Goal: Book appointment/travel/reservation

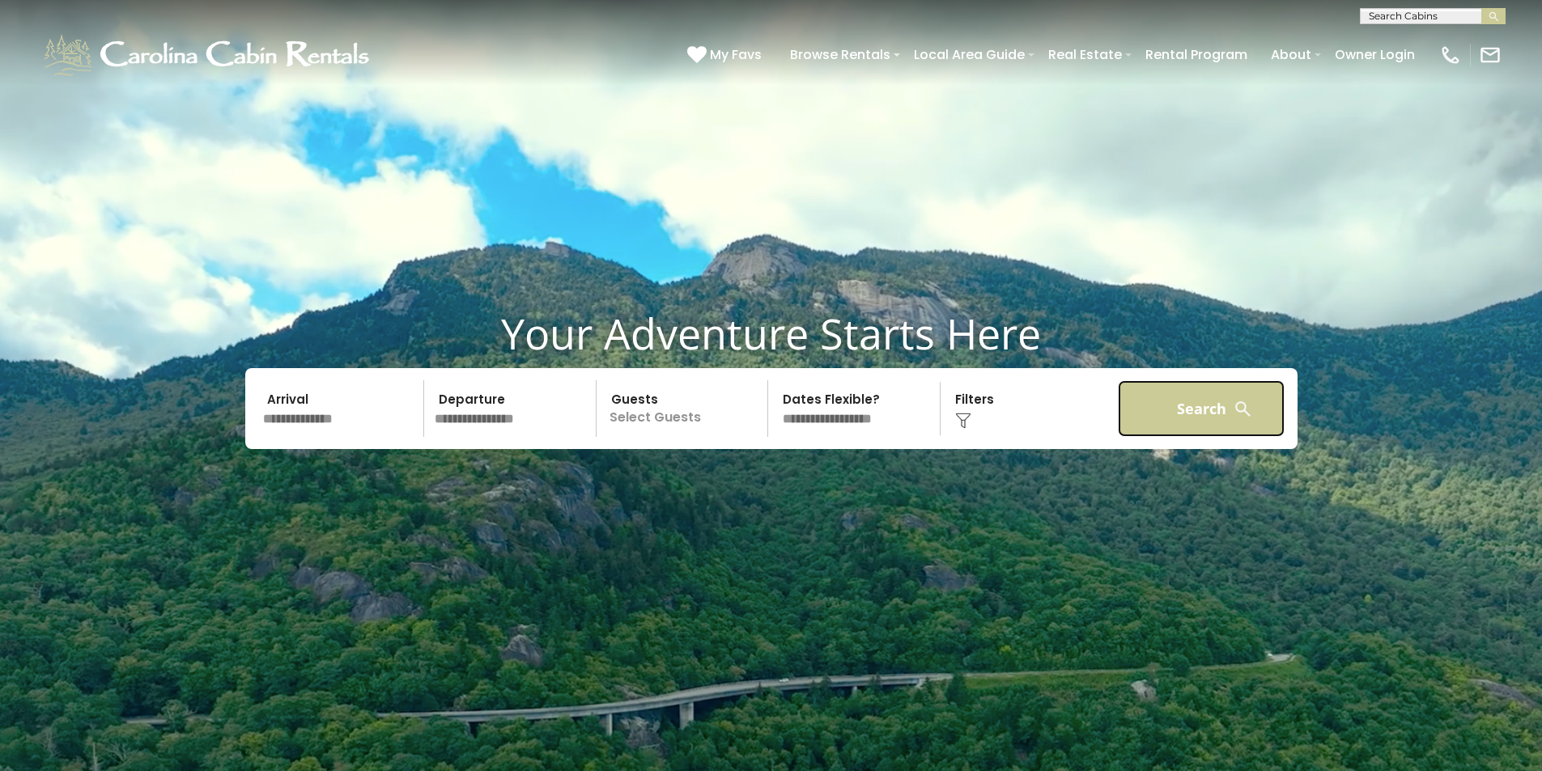
click at [1160, 418] on button "Search" at bounding box center [1202, 408] width 168 height 57
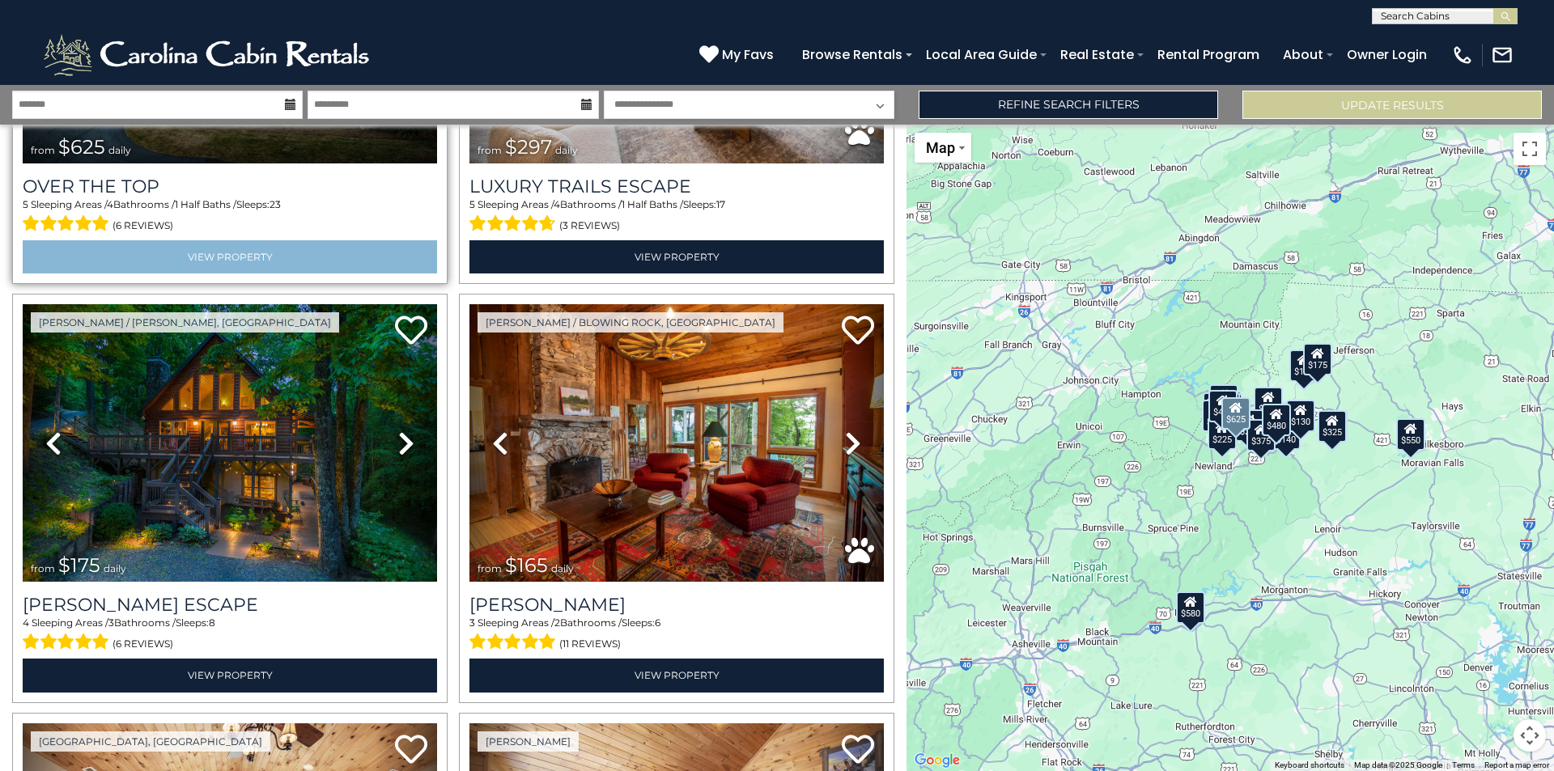
scroll to position [324, 0]
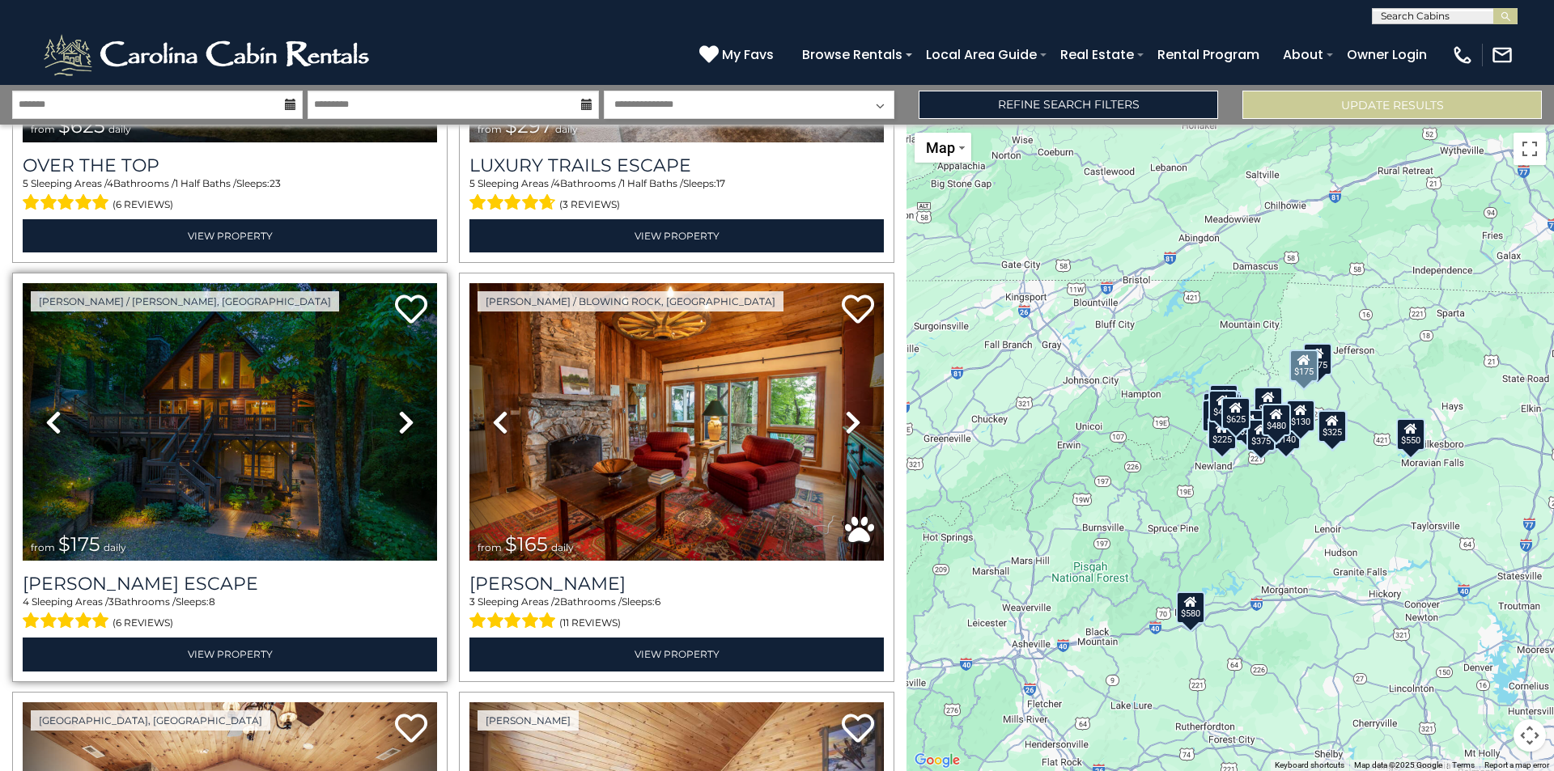
click at [398, 421] on icon at bounding box center [406, 423] width 16 height 26
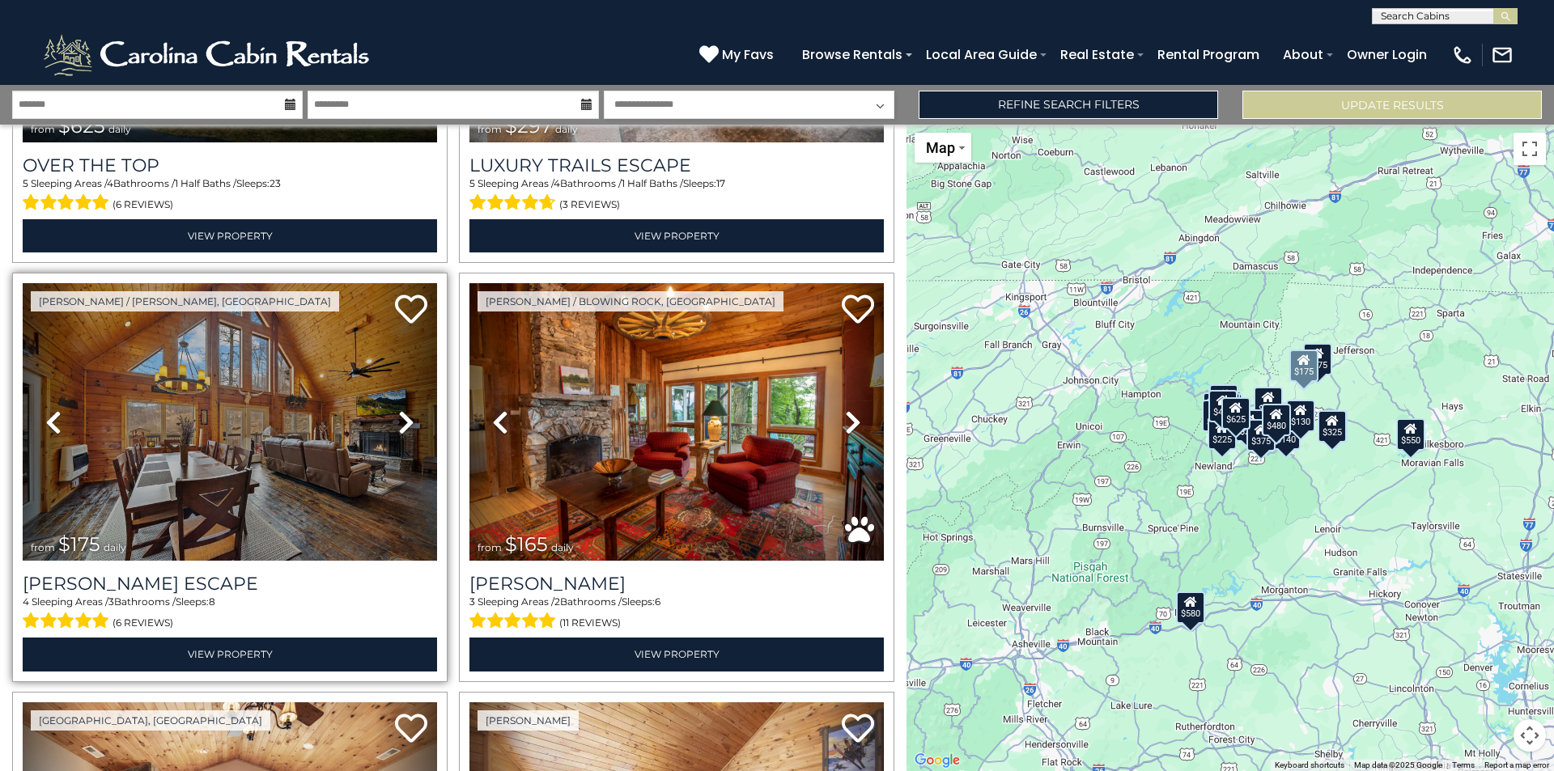
click at [398, 421] on icon at bounding box center [406, 423] width 16 height 26
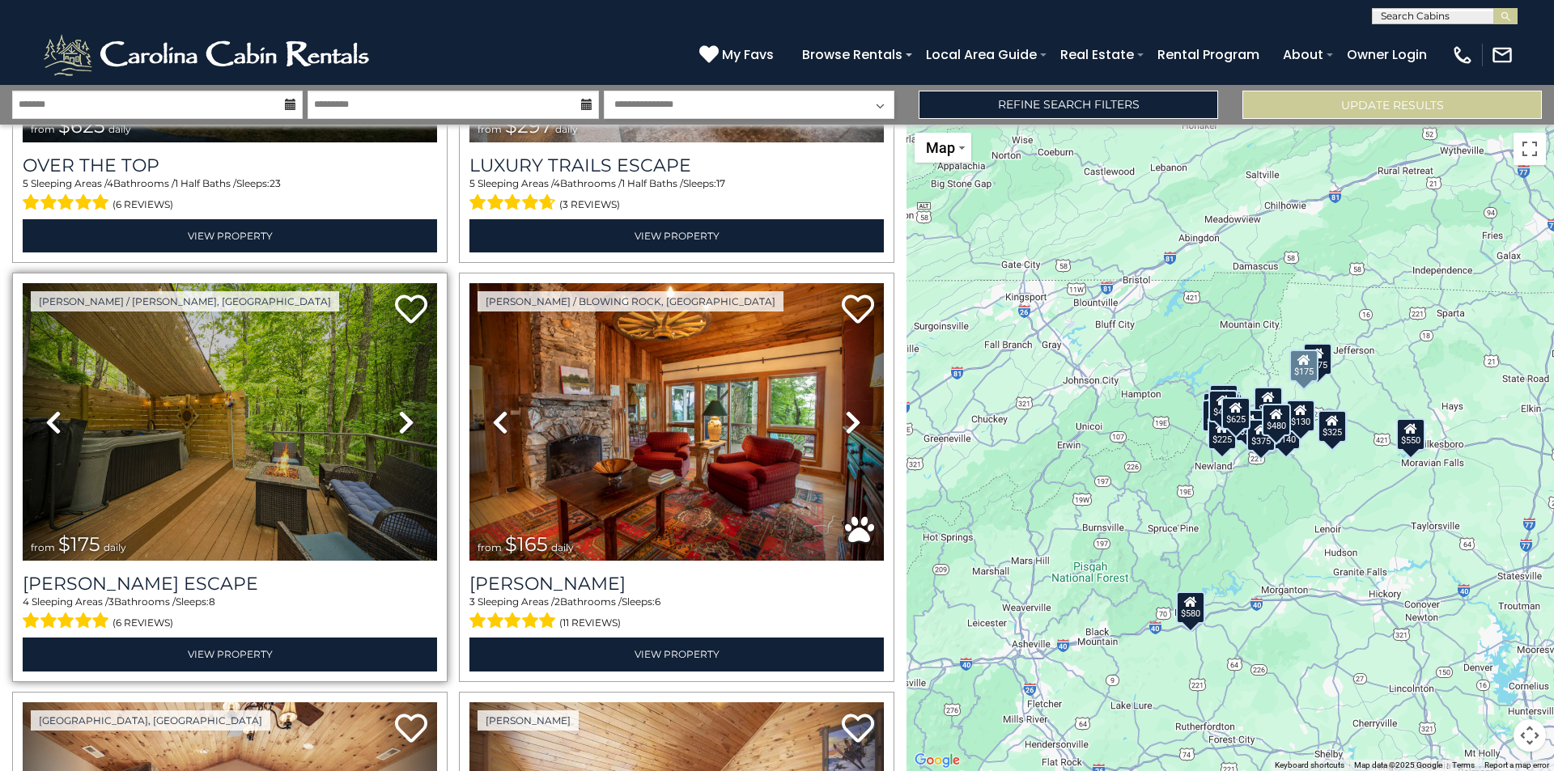
click at [398, 421] on icon at bounding box center [406, 423] width 16 height 26
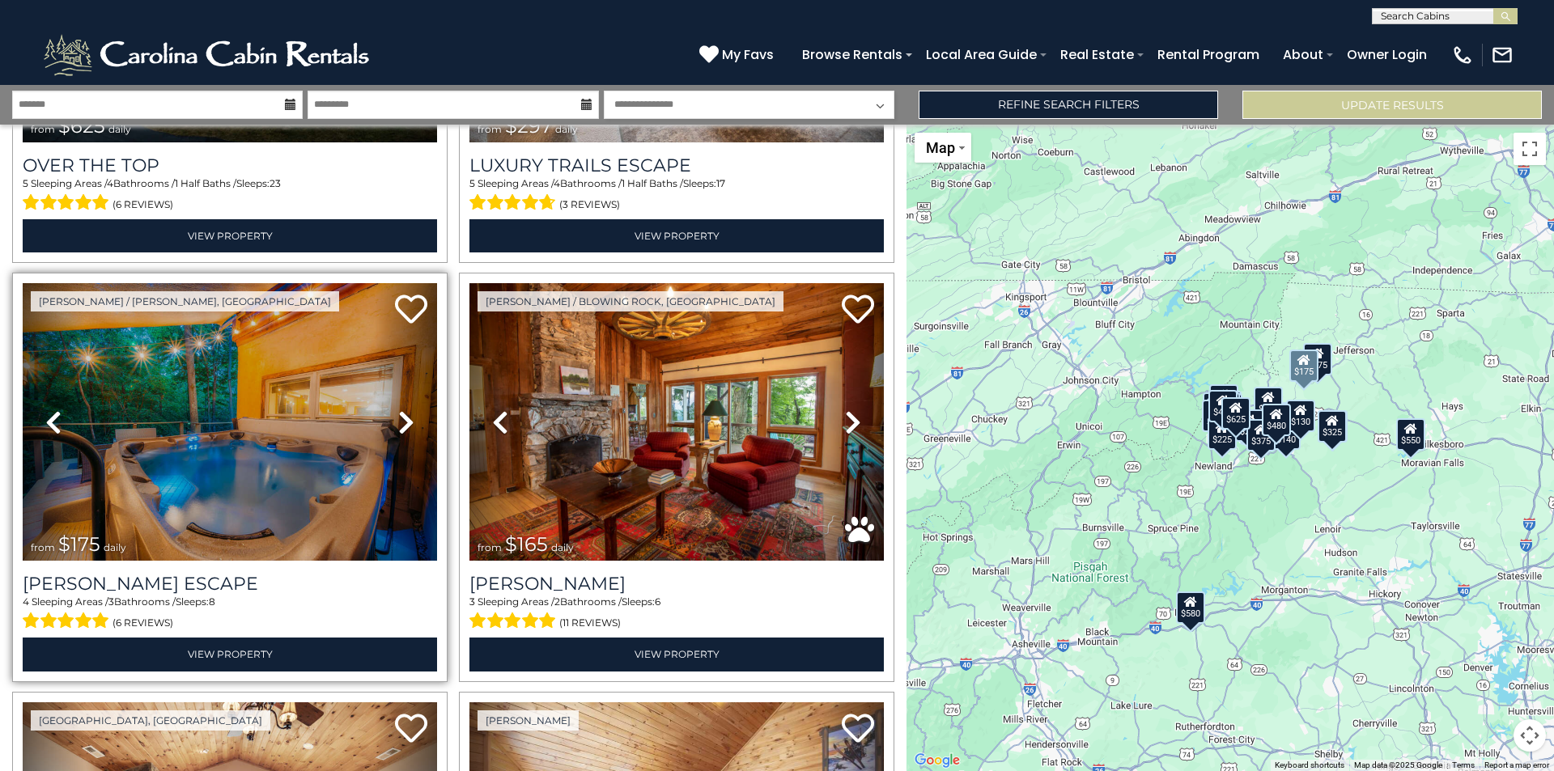
click at [398, 421] on icon at bounding box center [406, 423] width 16 height 26
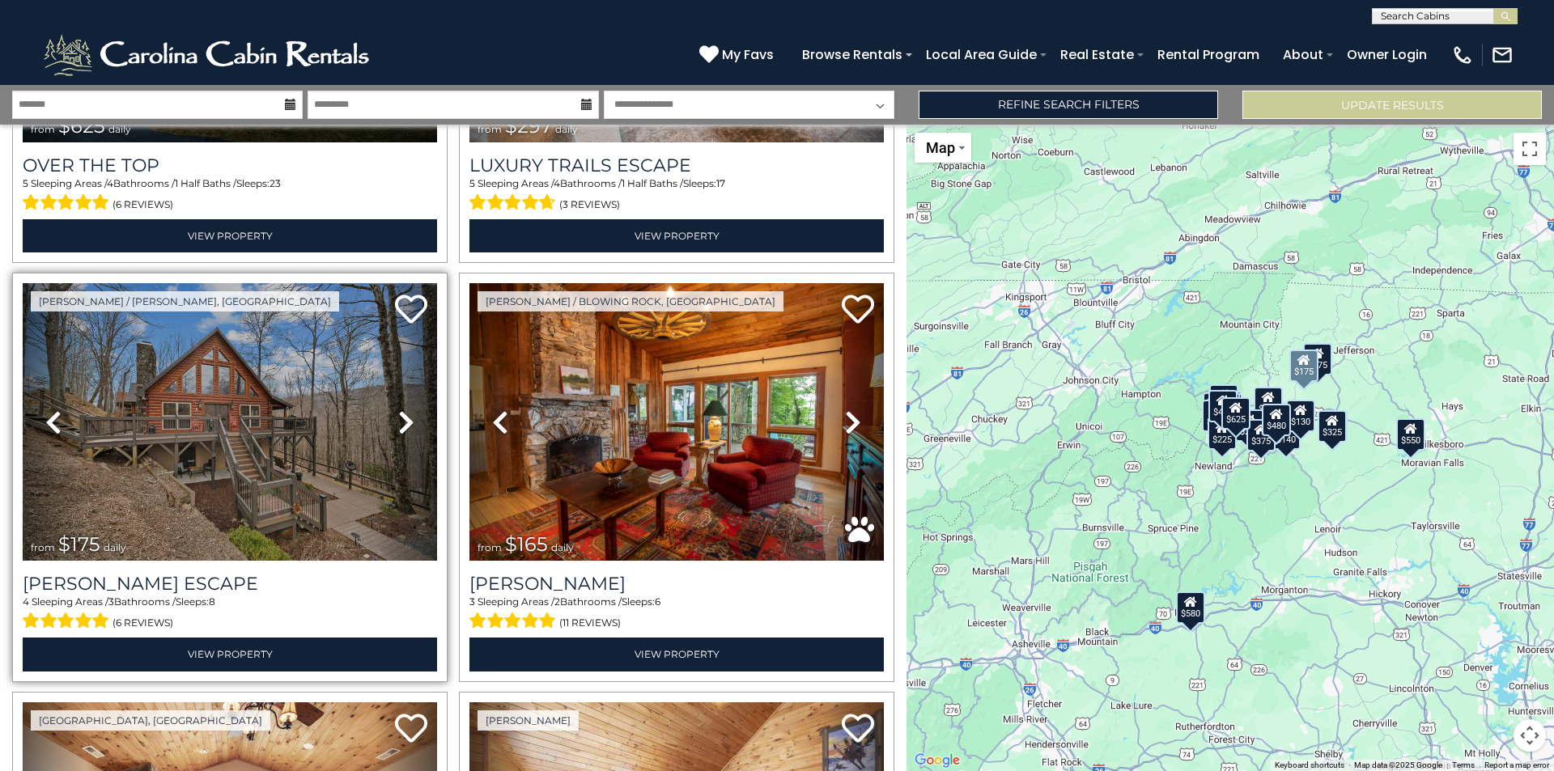
click at [398, 421] on icon at bounding box center [406, 423] width 16 height 26
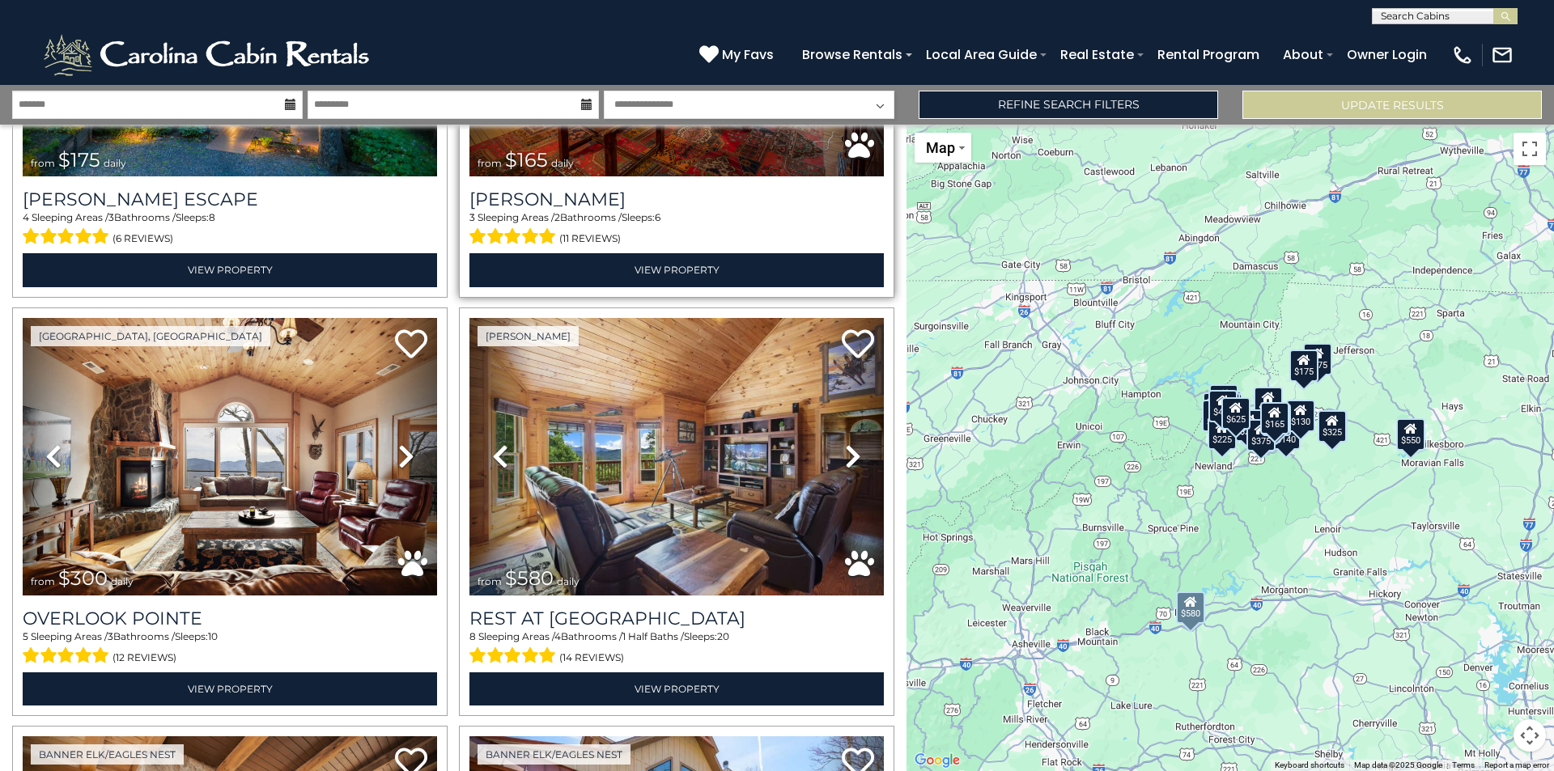
scroll to position [728, 0]
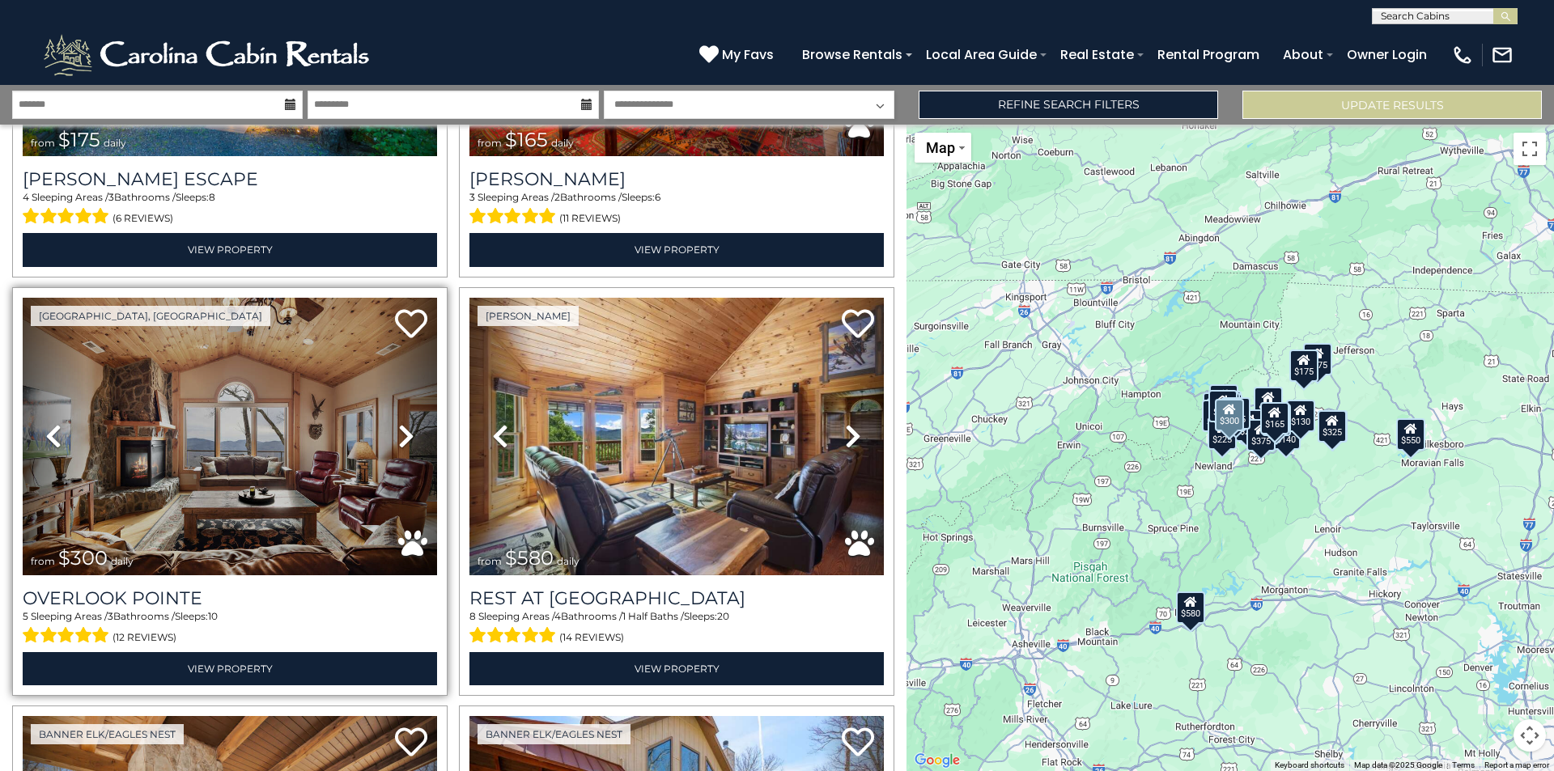
click at [401, 430] on icon at bounding box center [406, 436] width 16 height 26
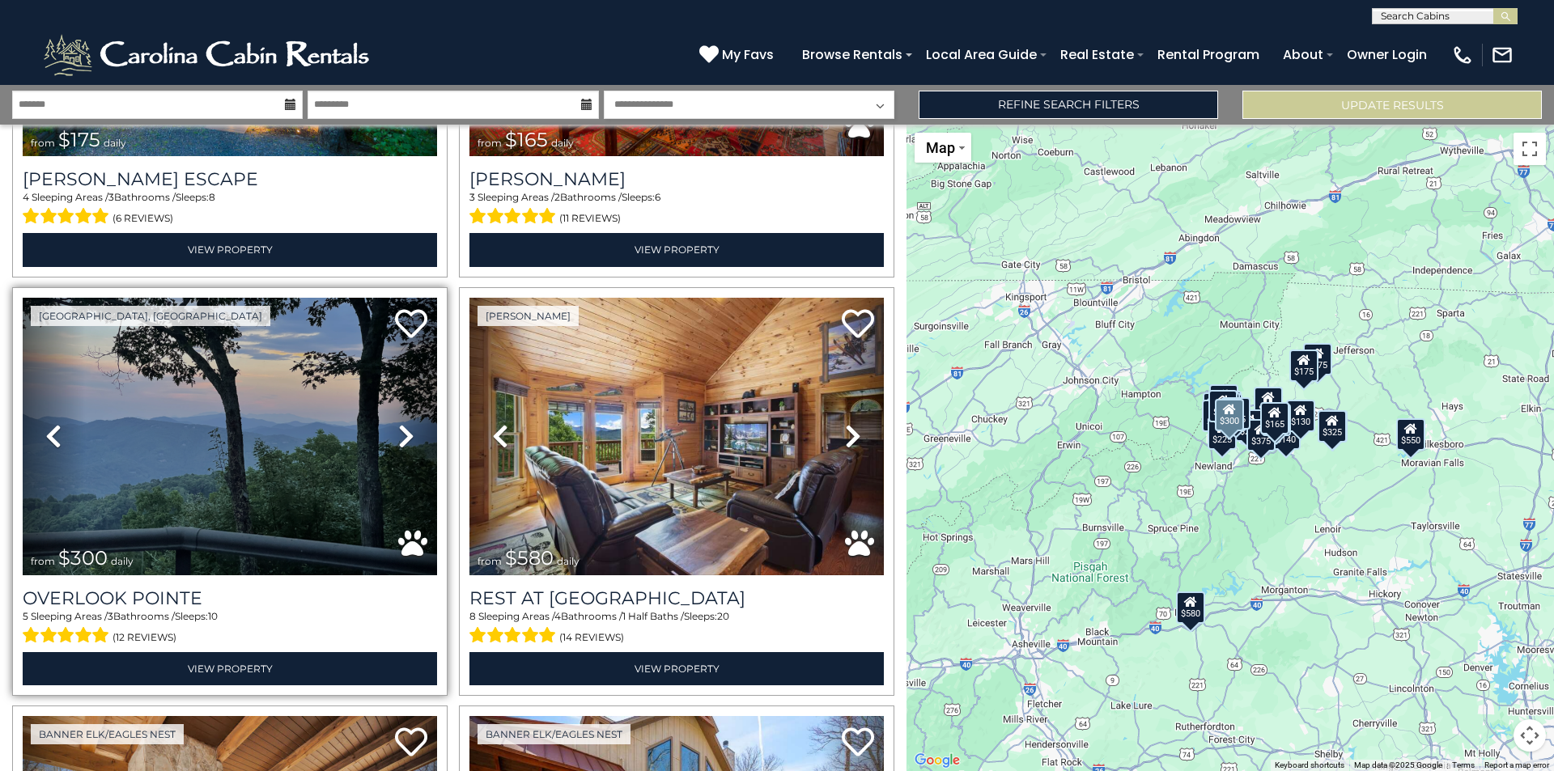
click at [401, 430] on icon at bounding box center [406, 436] width 16 height 26
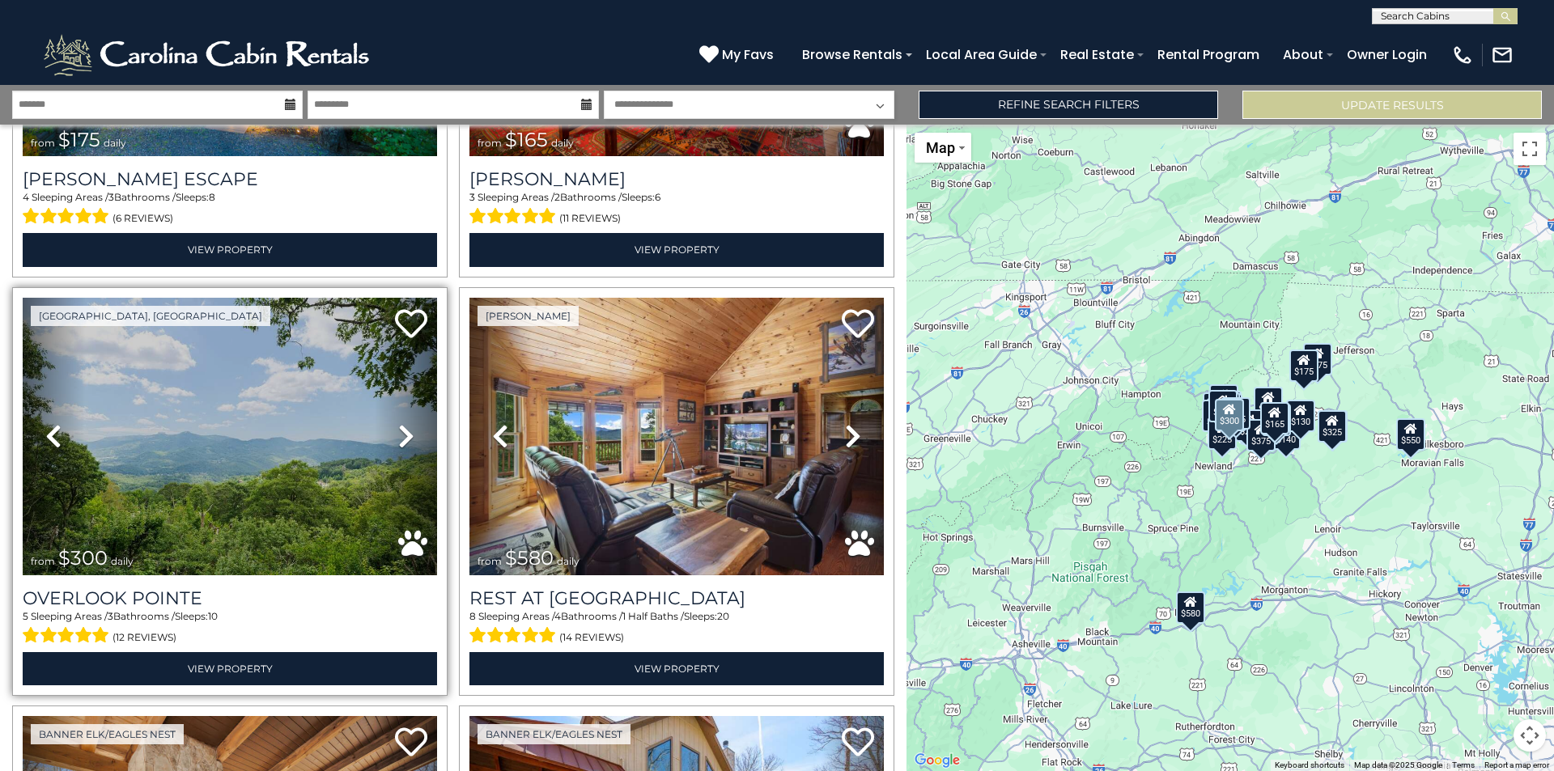
click at [401, 430] on icon at bounding box center [406, 436] width 16 height 26
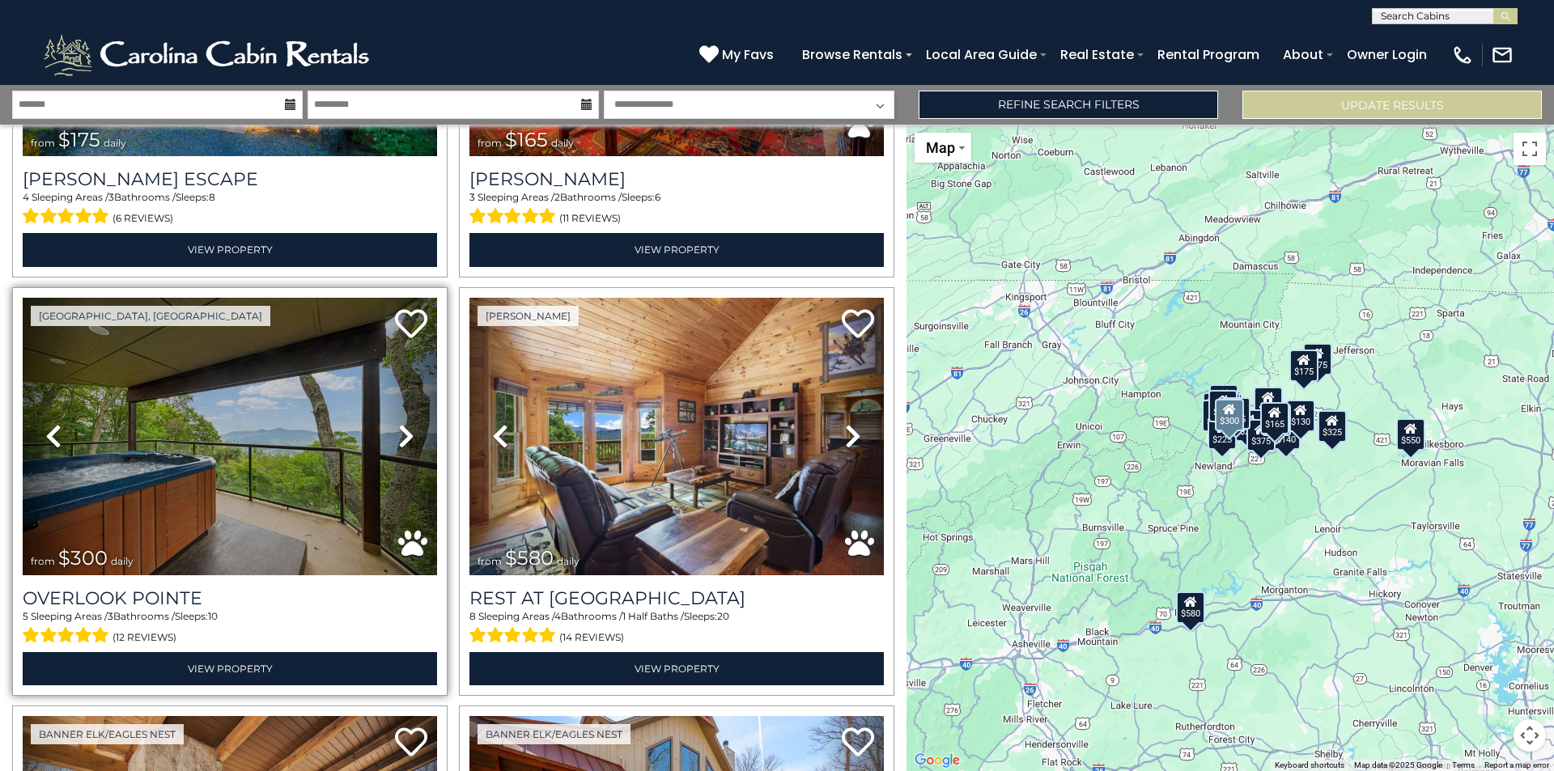
click at [401, 430] on icon at bounding box center [406, 436] width 16 height 26
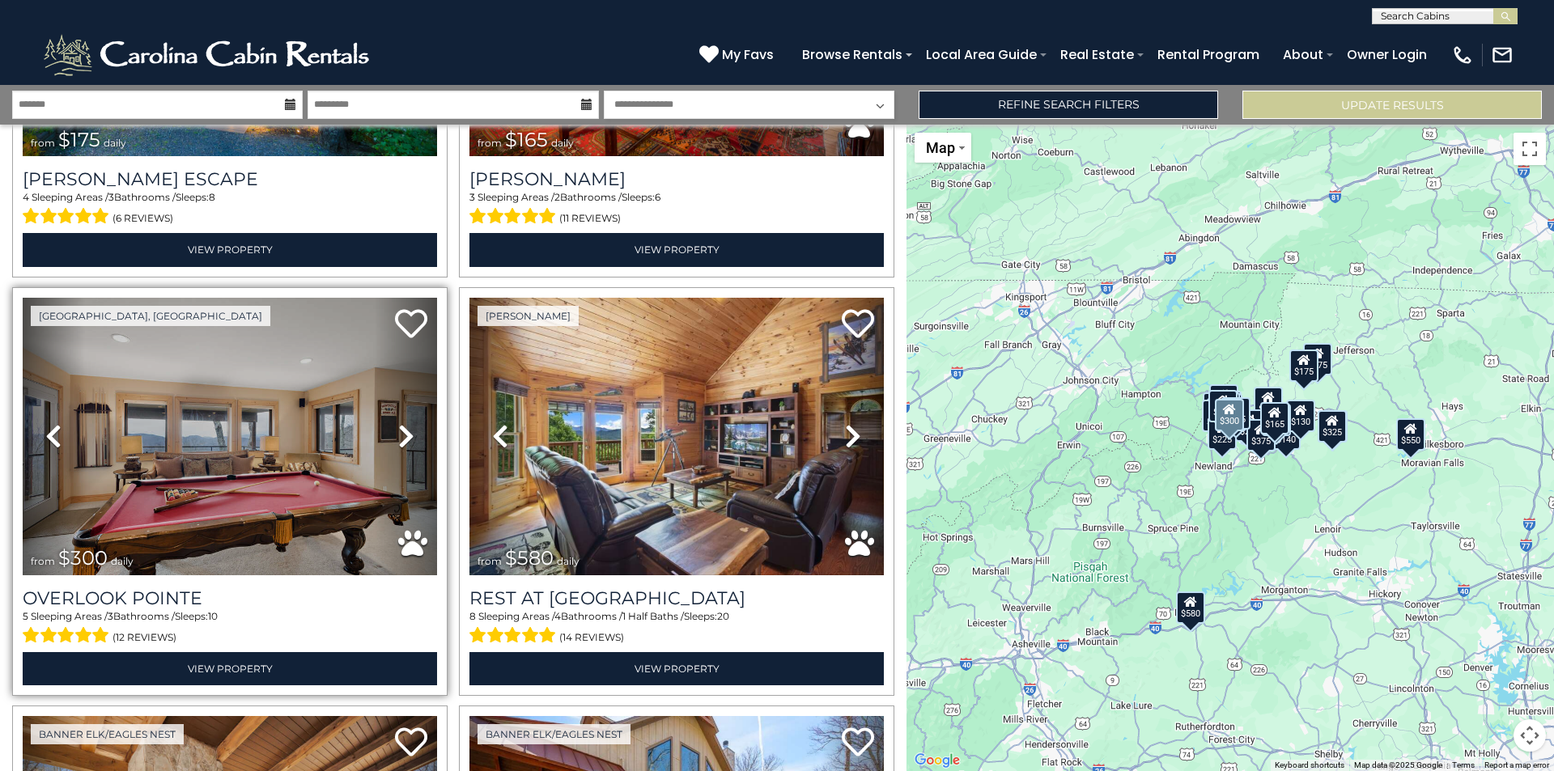
click at [401, 430] on icon at bounding box center [406, 436] width 16 height 26
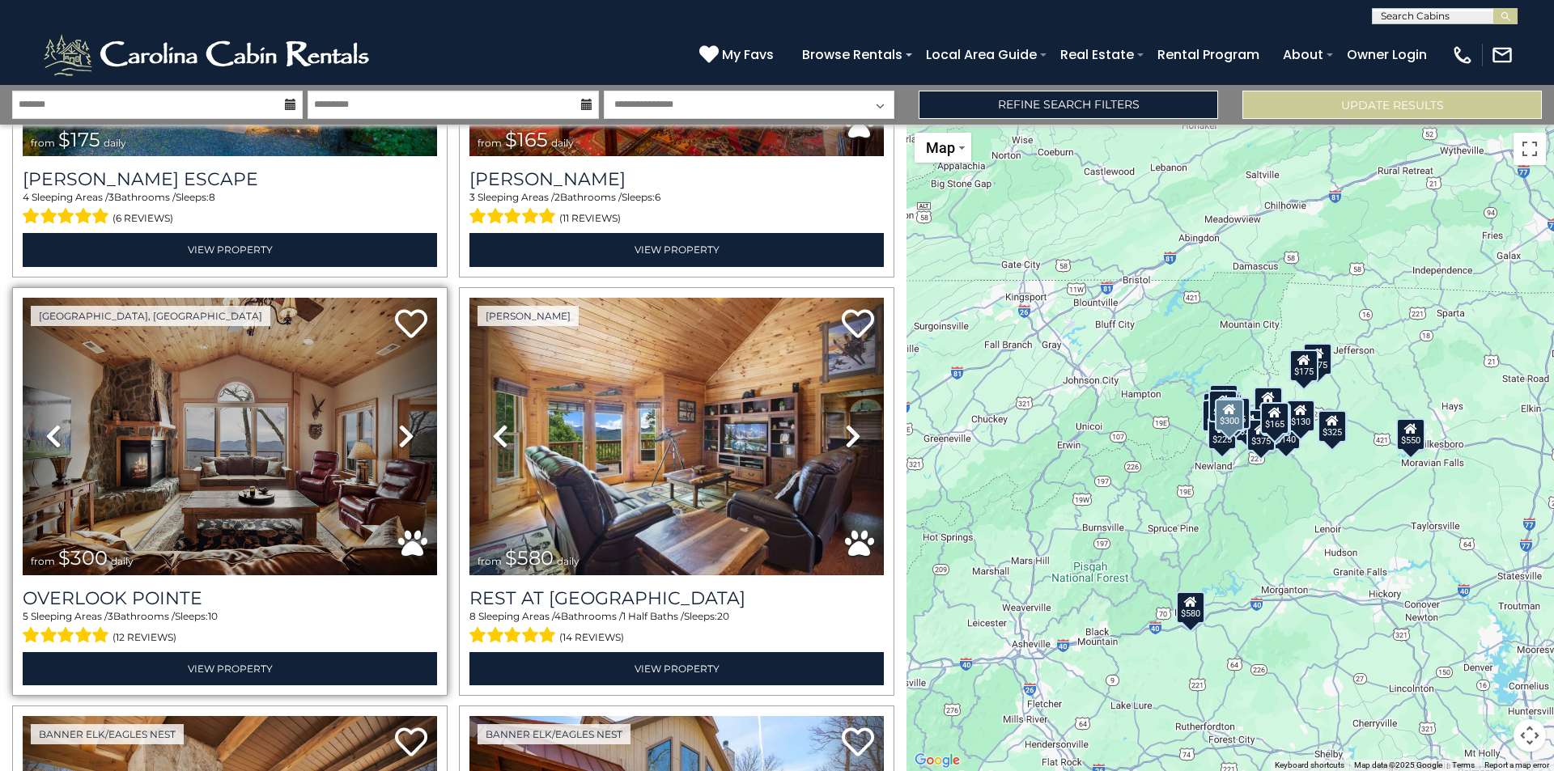
click at [401, 430] on icon at bounding box center [406, 436] width 16 height 26
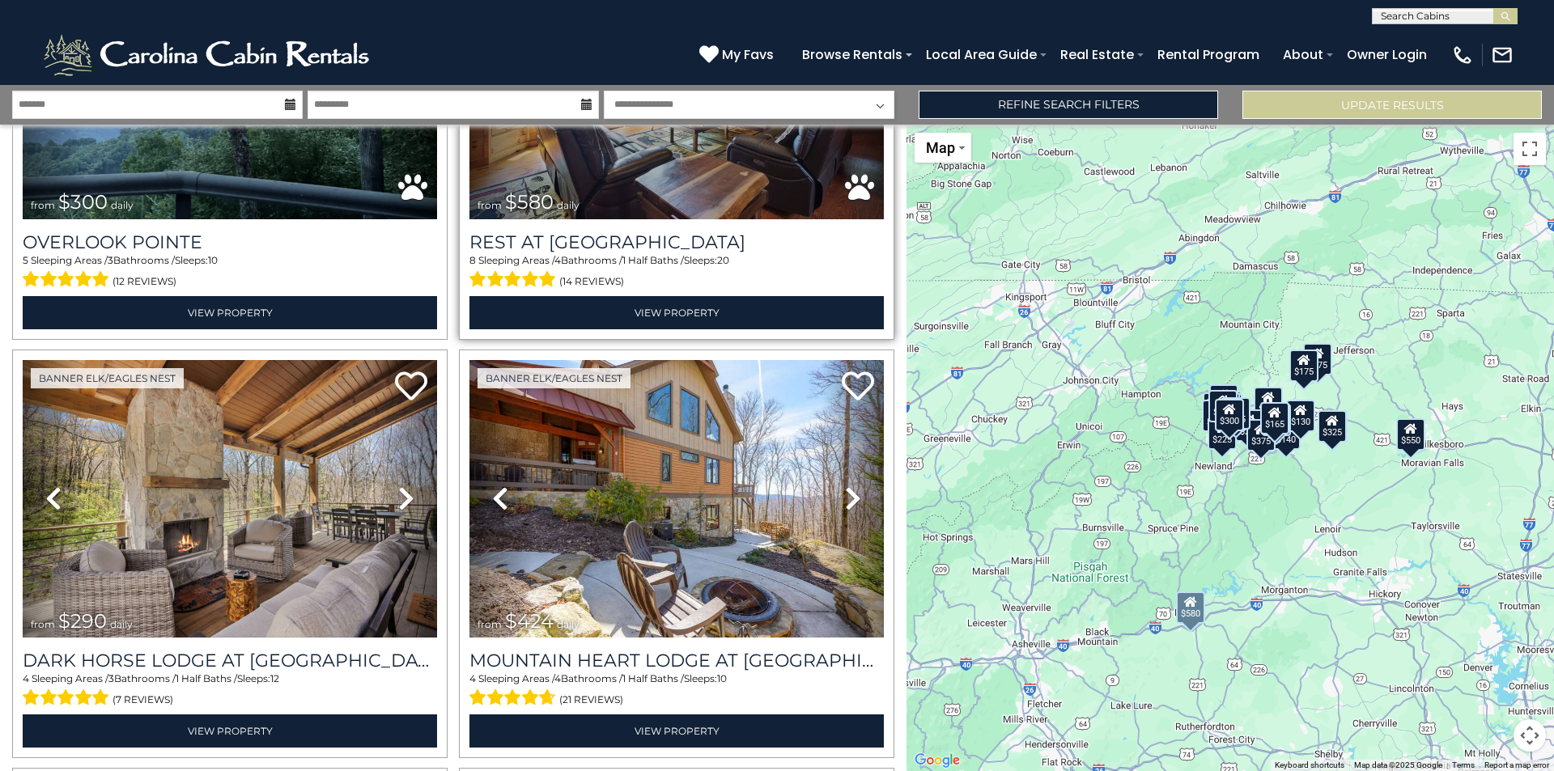
scroll to position [1133, 0]
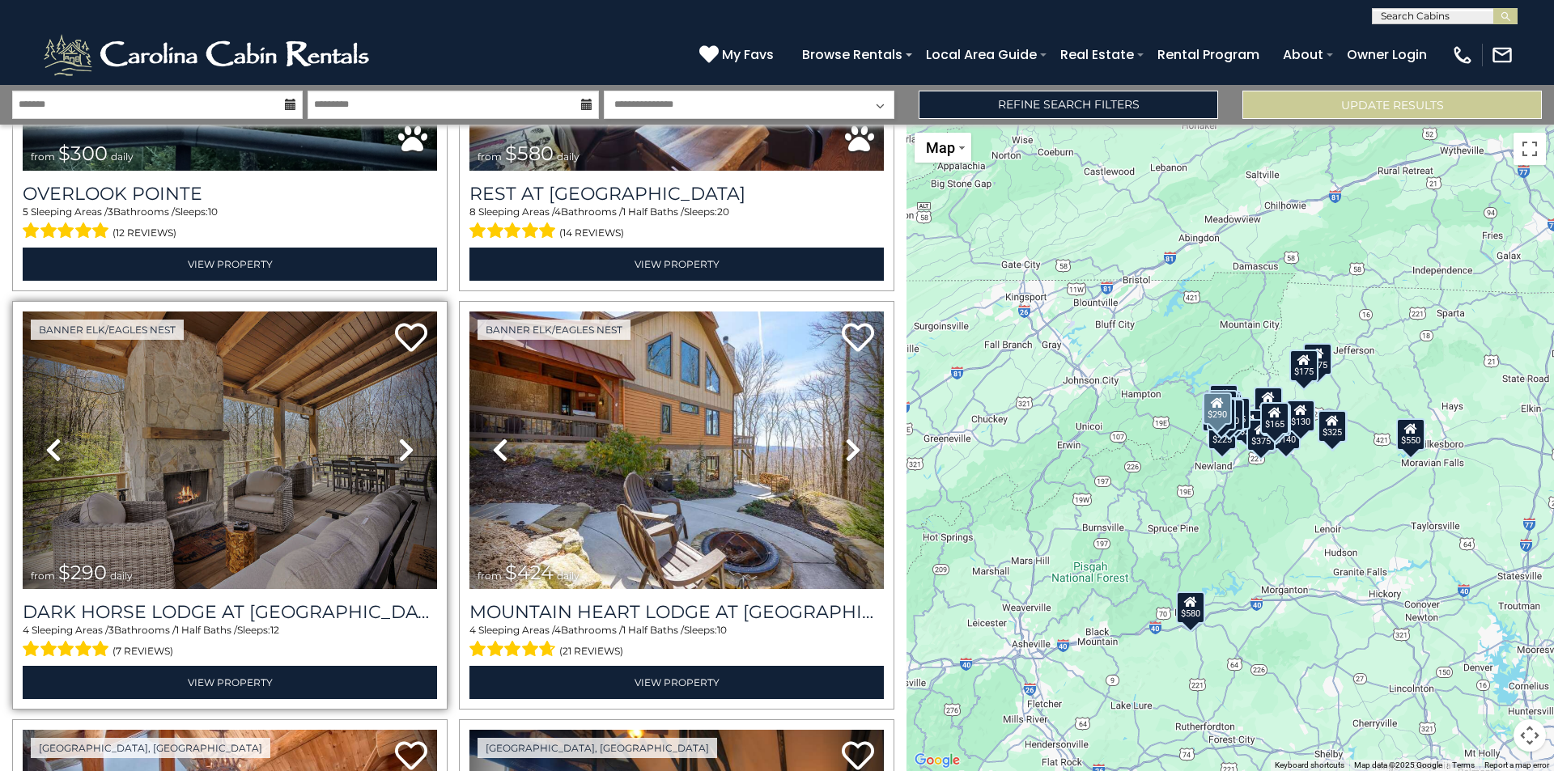
click at [398, 444] on icon at bounding box center [406, 450] width 16 height 26
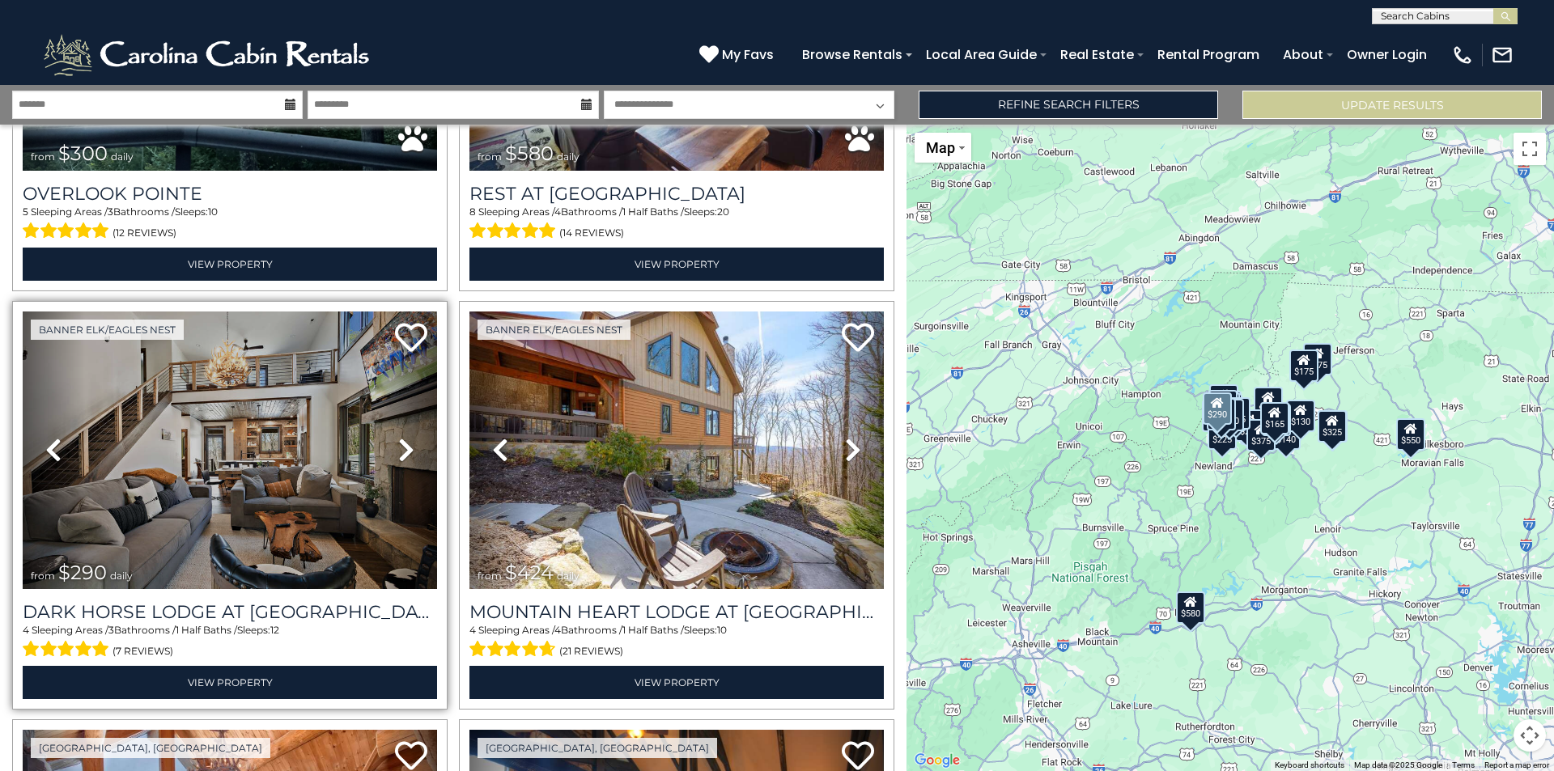
click at [398, 444] on icon at bounding box center [406, 450] width 16 height 26
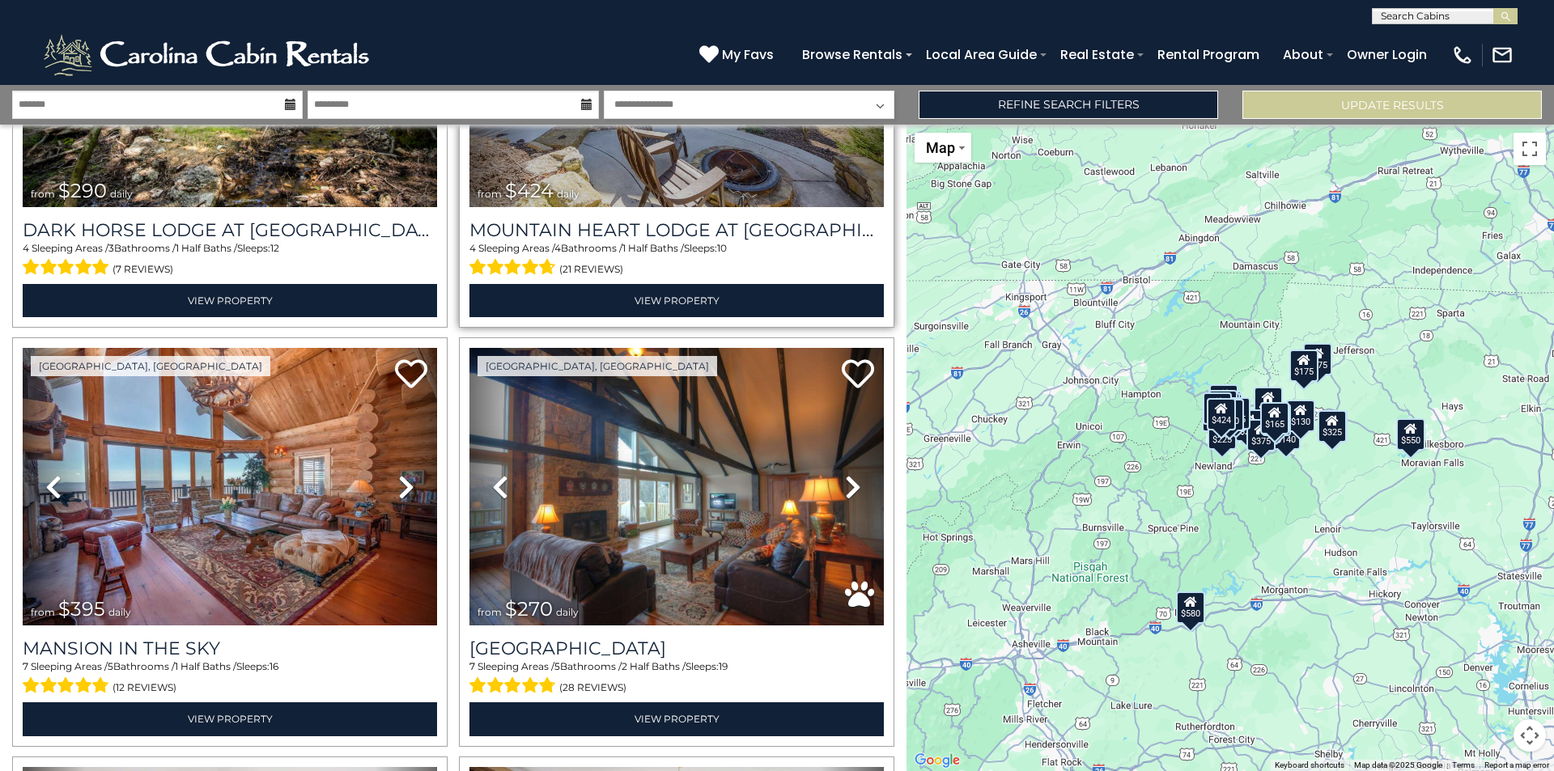
scroll to position [1538, 0]
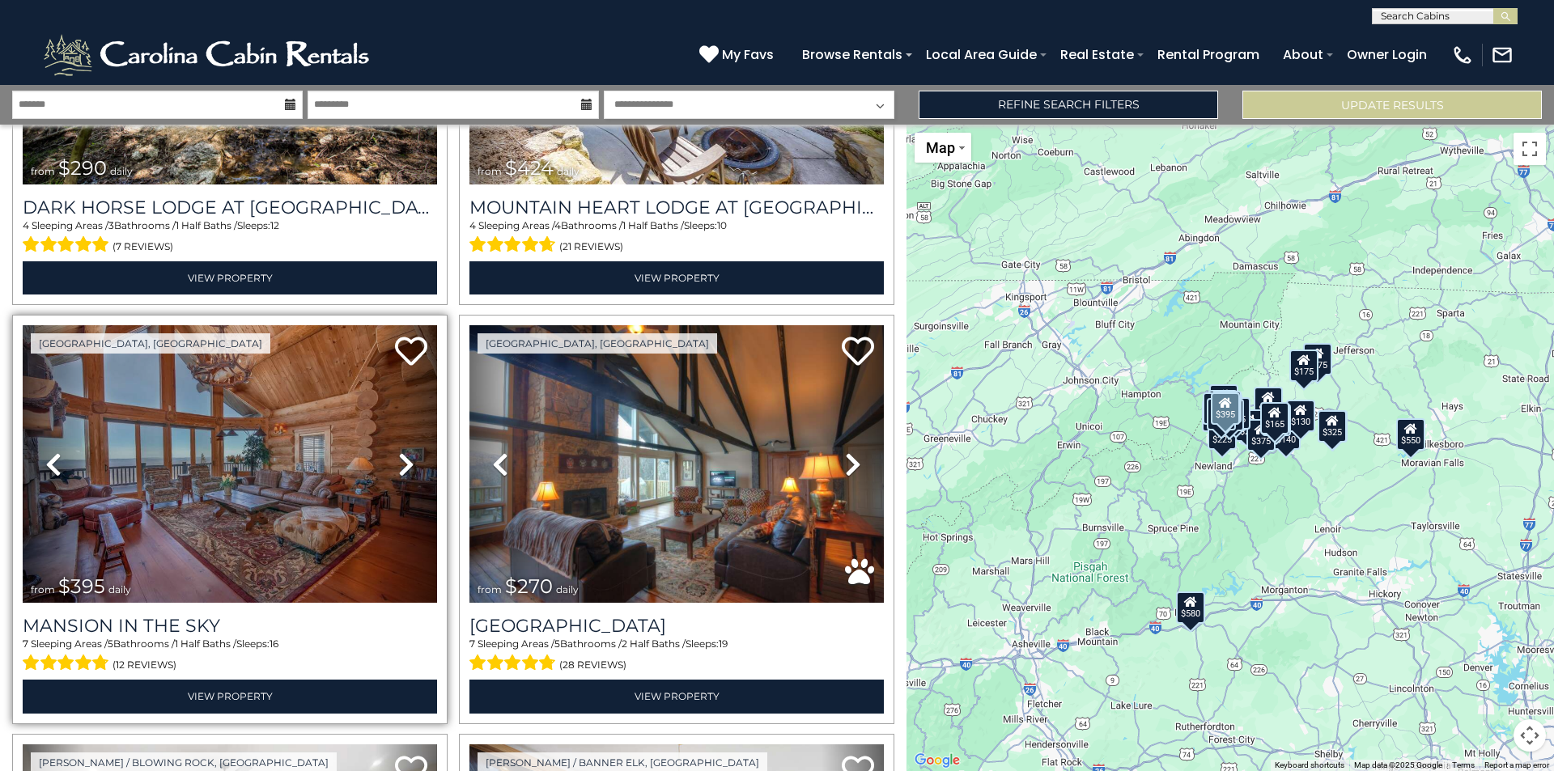
click at [402, 453] on icon at bounding box center [406, 465] width 16 height 26
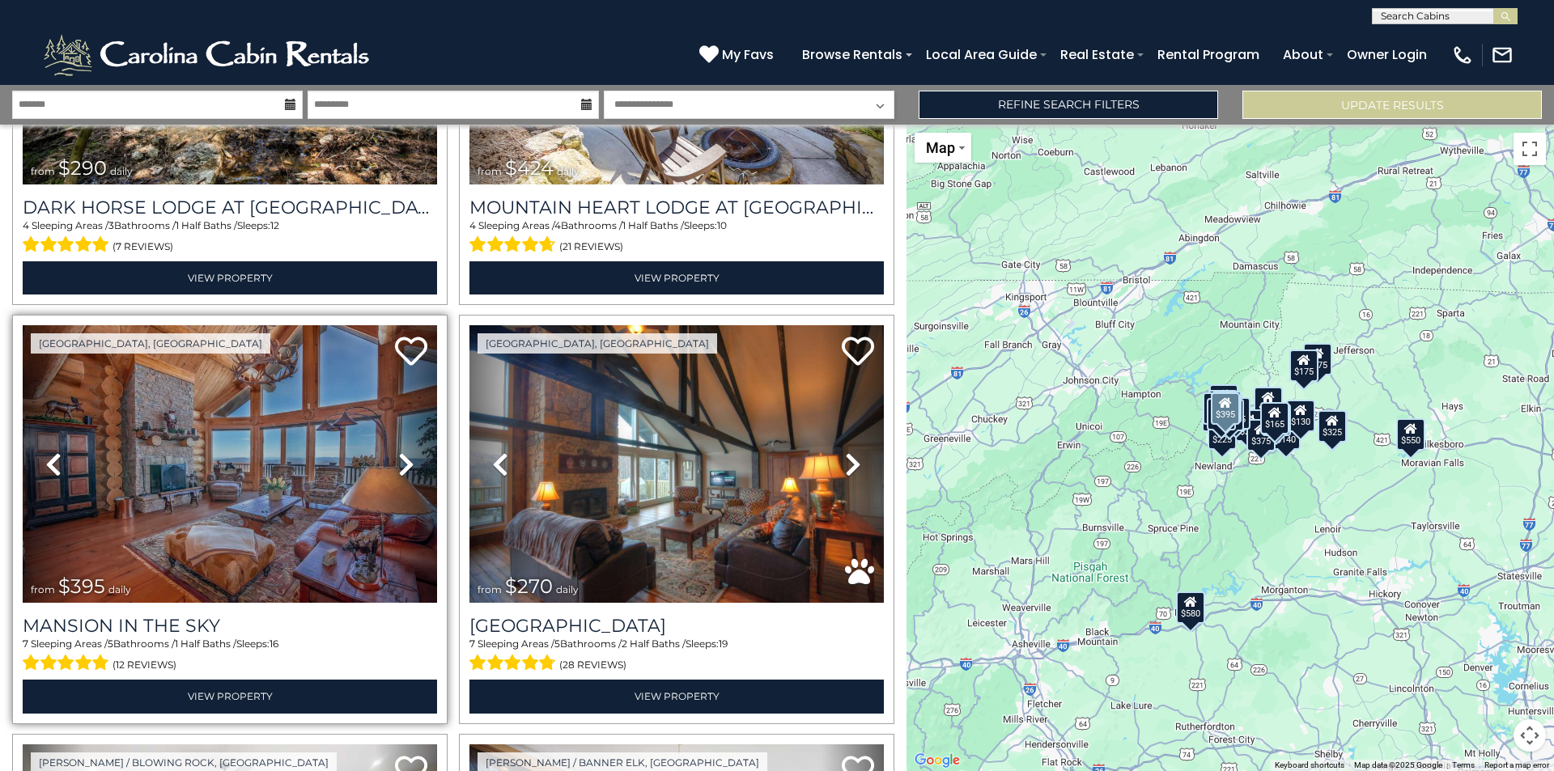
click at [402, 453] on icon at bounding box center [406, 465] width 16 height 26
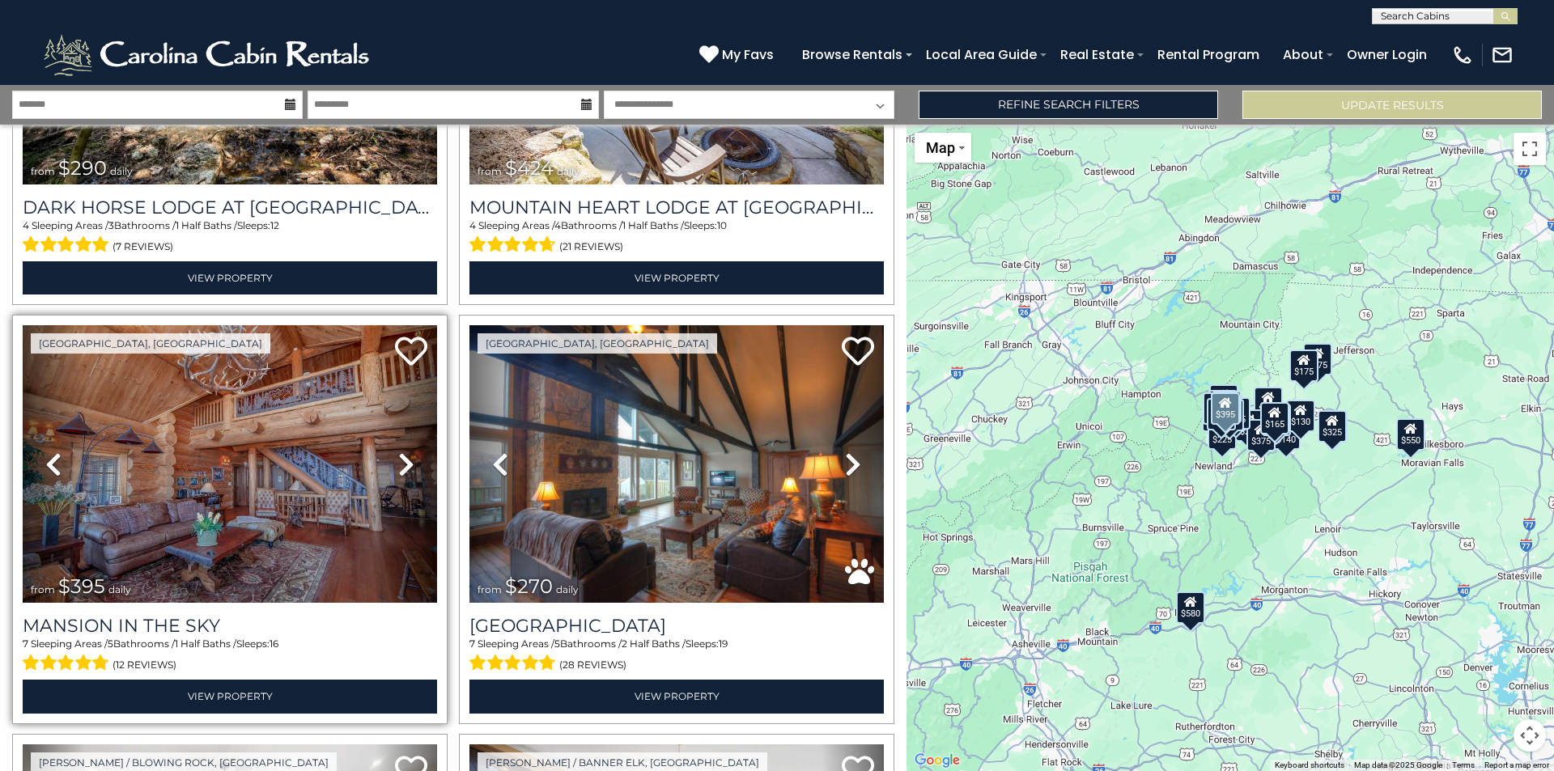
click at [402, 453] on icon at bounding box center [406, 465] width 16 height 26
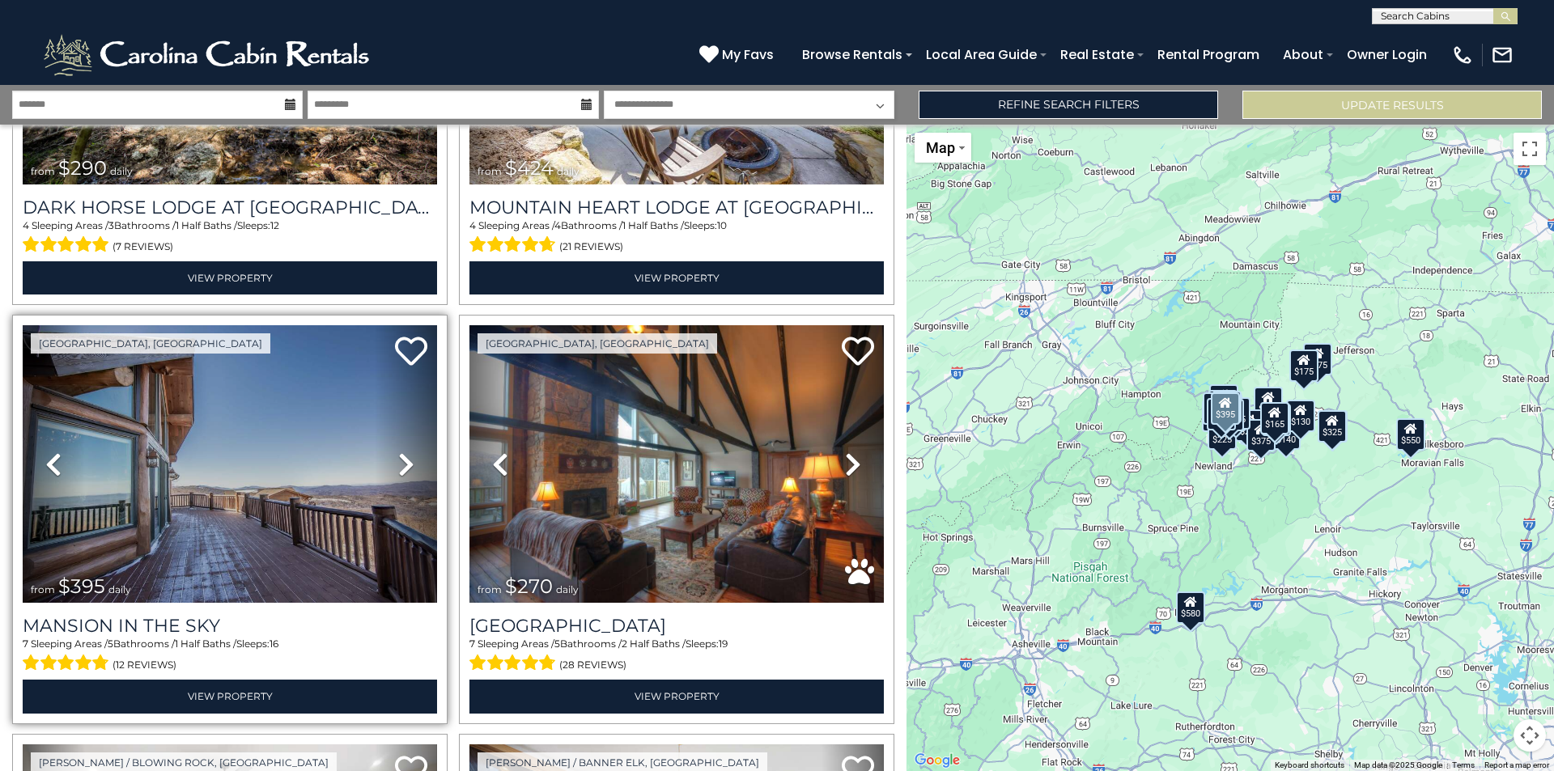
click at [402, 453] on icon at bounding box center [406, 465] width 16 height 26
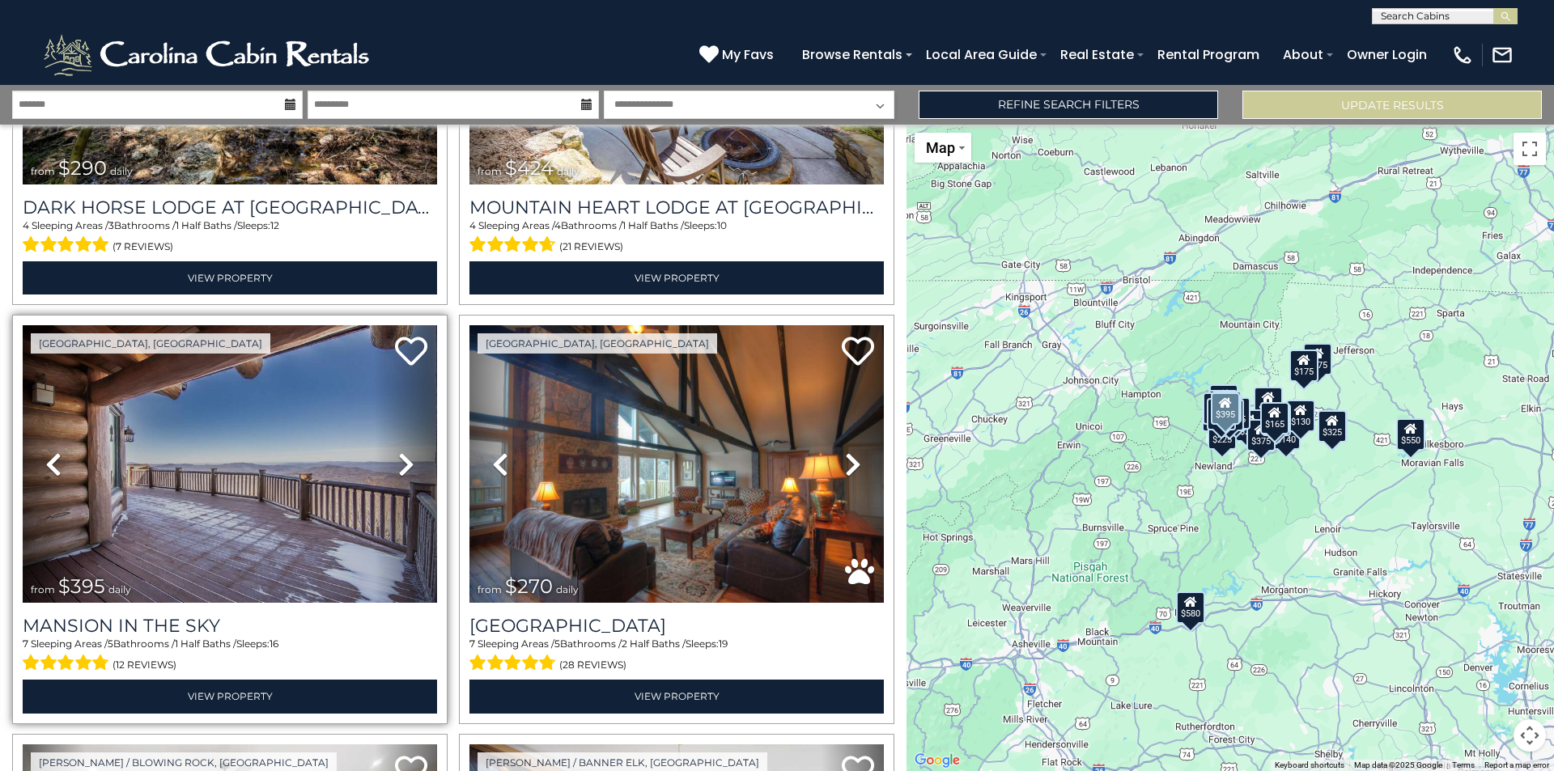
click at [402, 453] on icon at bounding box center [406, 465] width 16 height 26
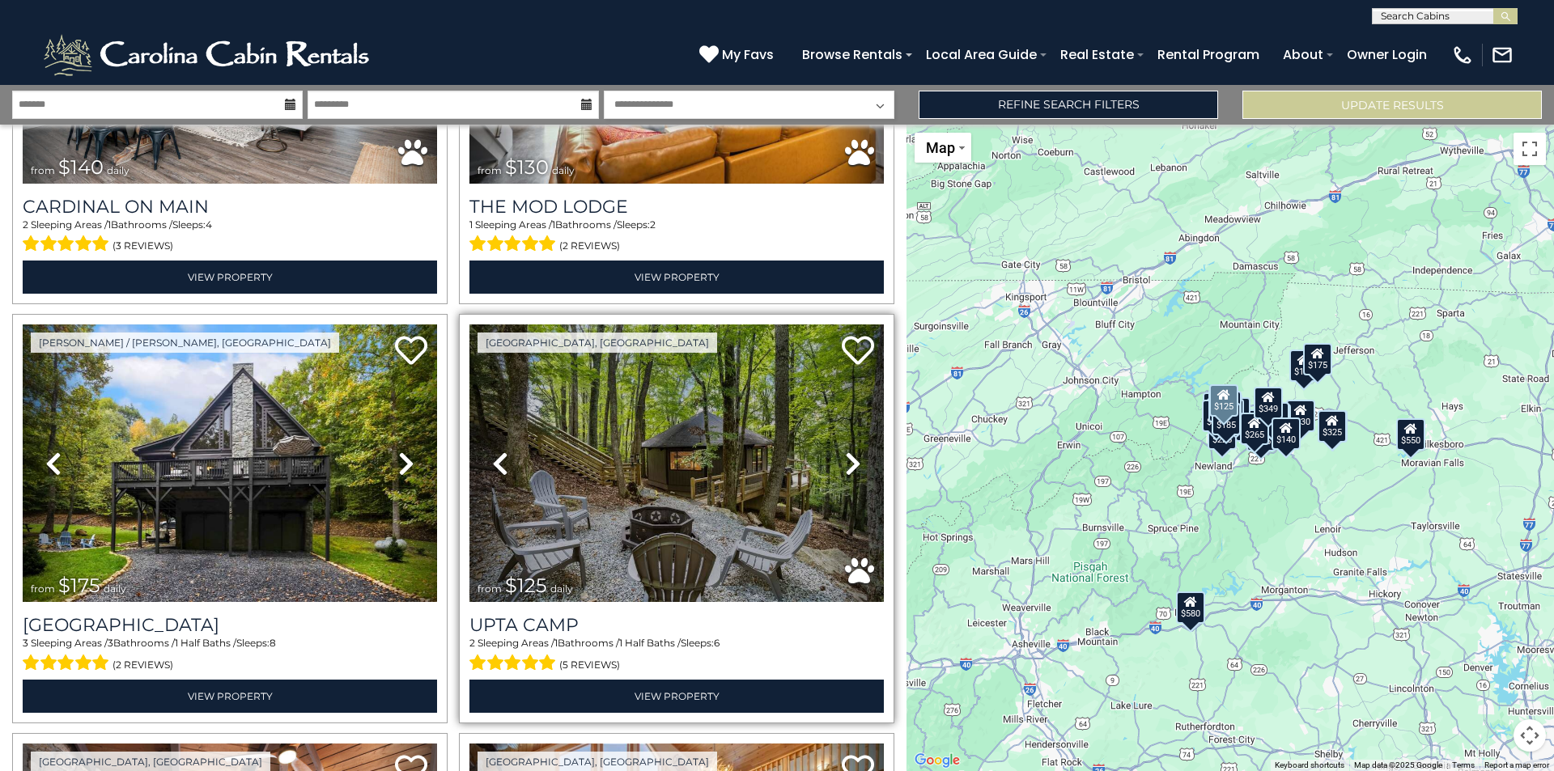
scroll to position [4452, 0]
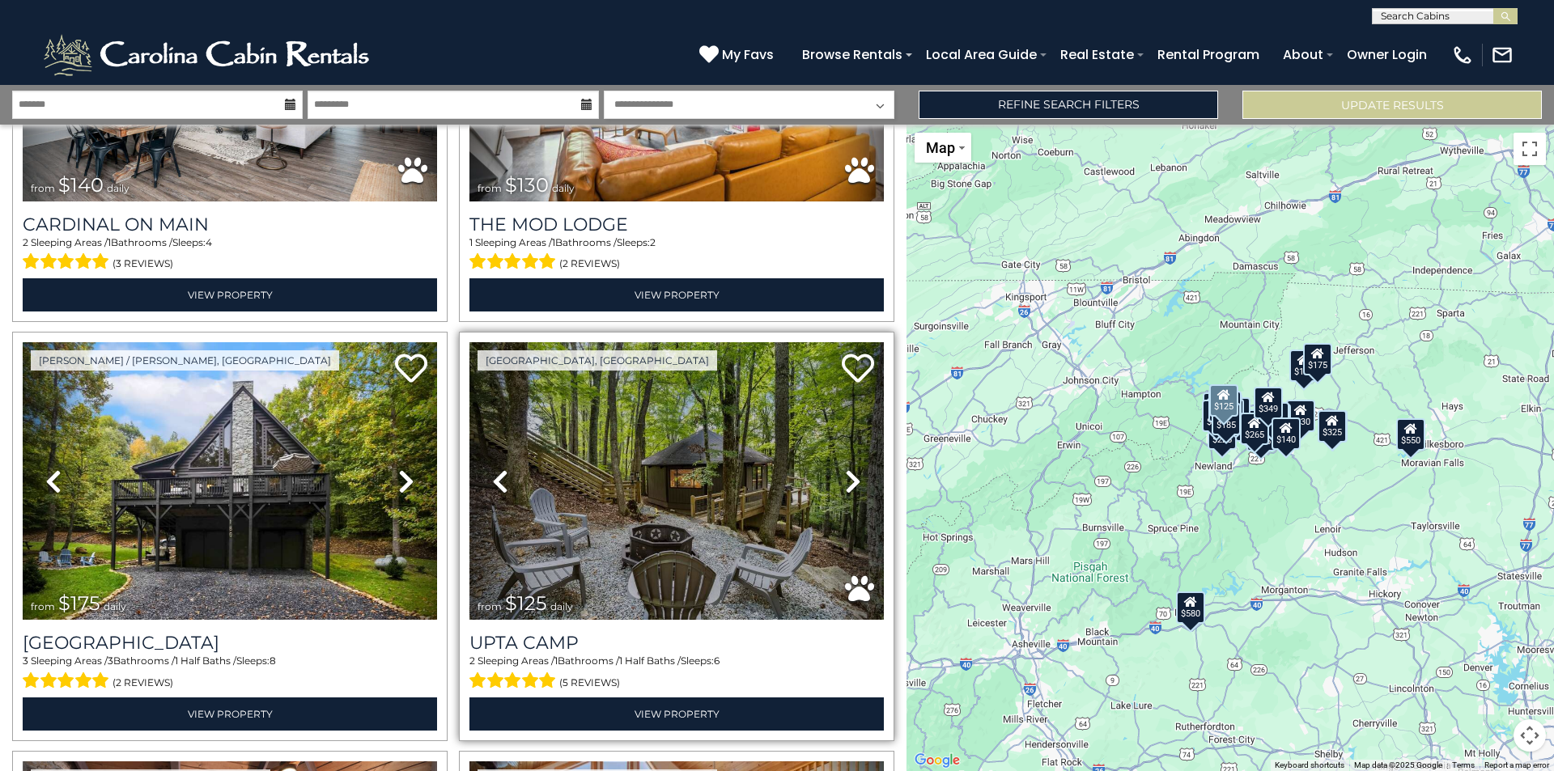
click at [850, 469] on icon at bounding box center [853, 482] width 16 height 26
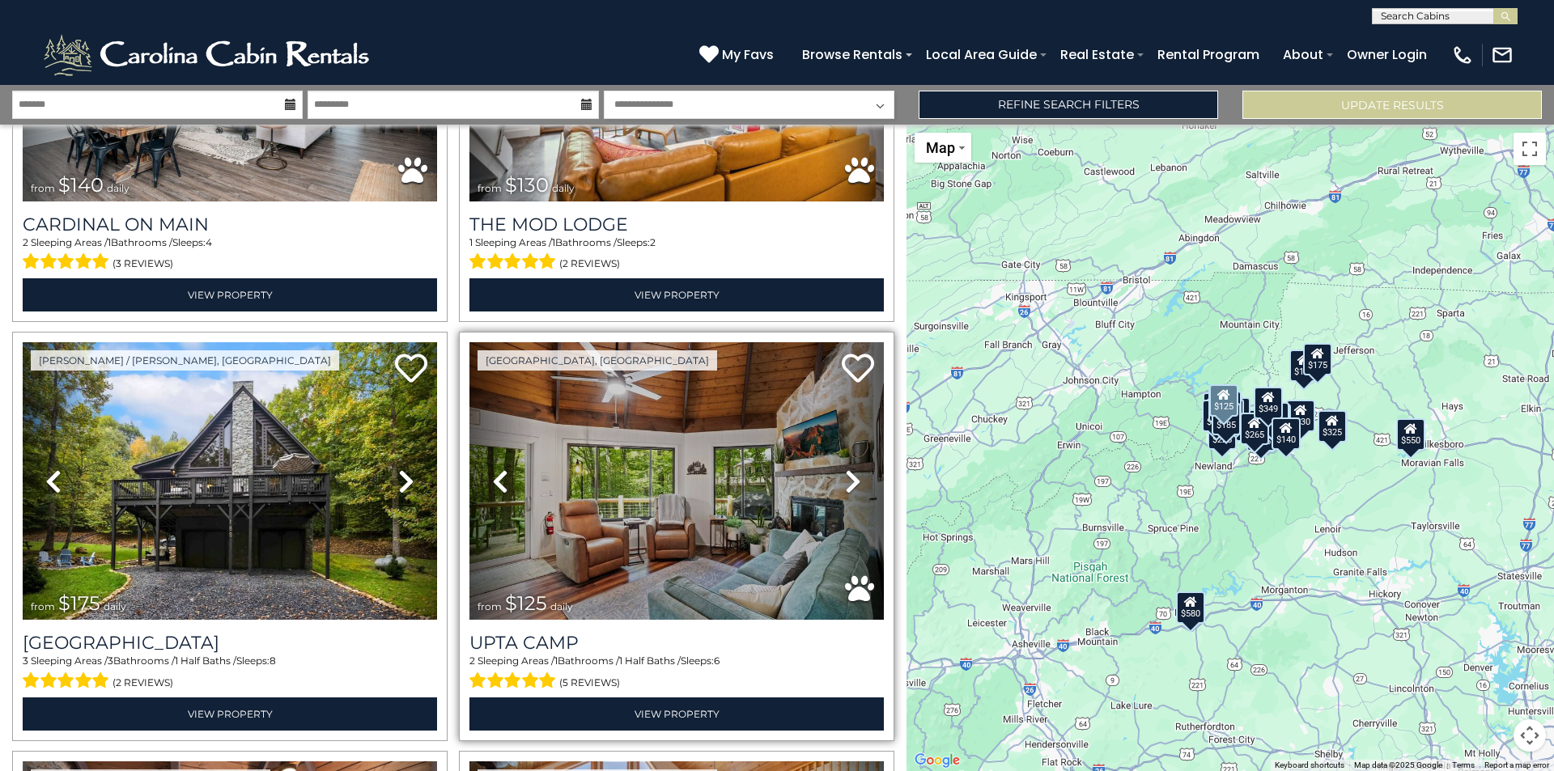
click at [850, 469] on icon at bounding box center [853, 482] width 16 height 26
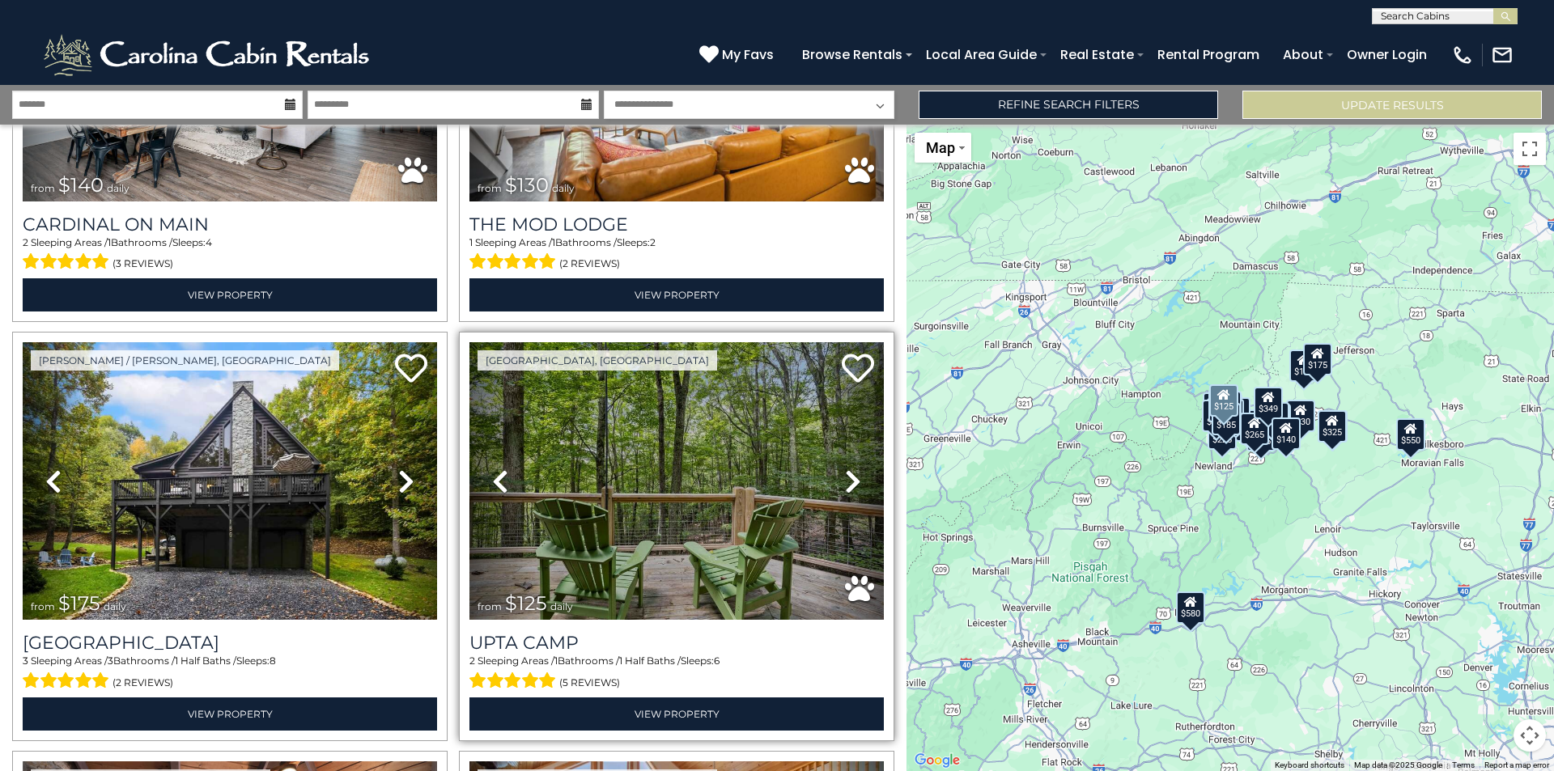
click at [850, 469] on icon at bounding box center [853, 482] width 16 height 26
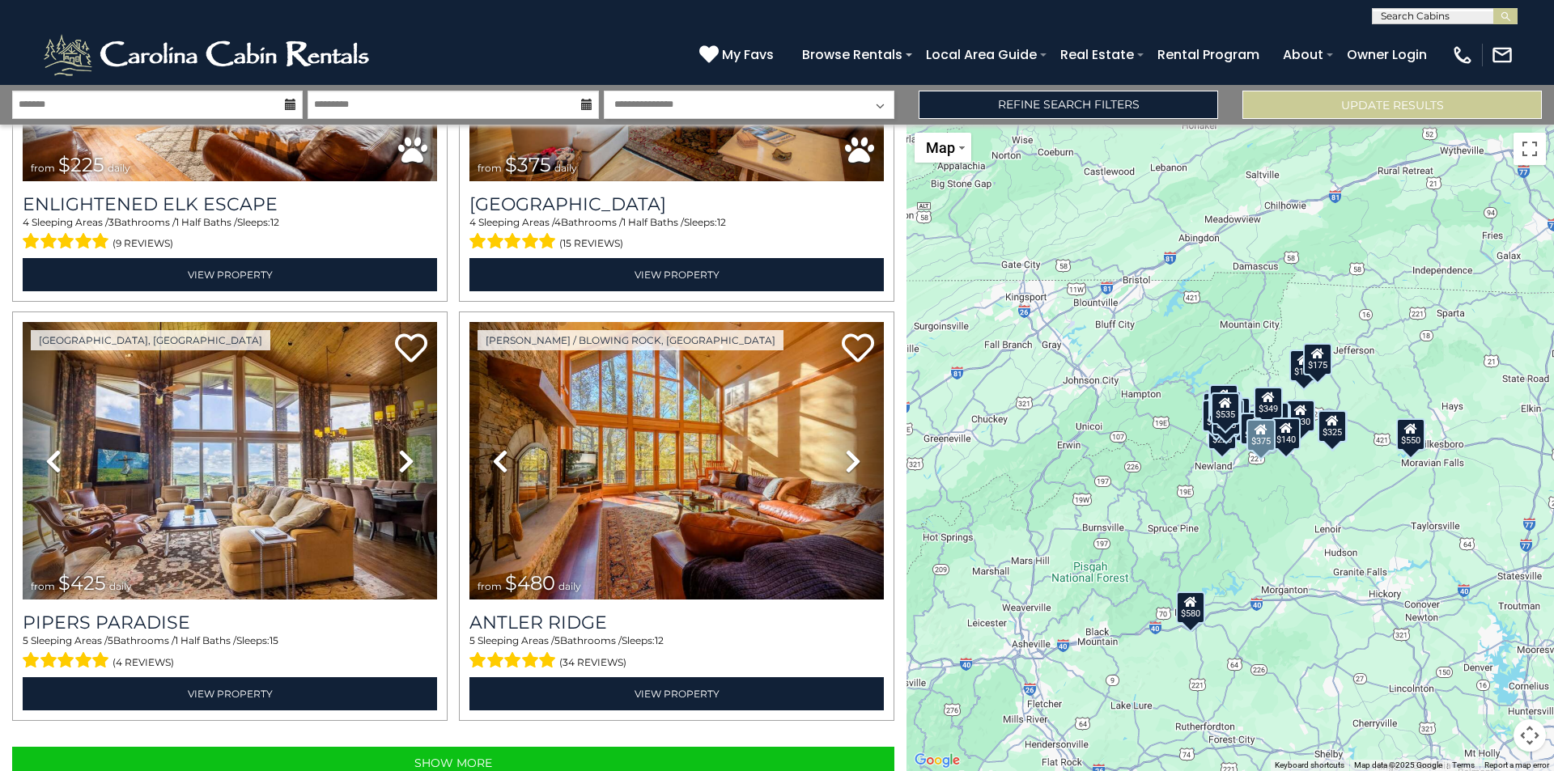
scroll to position [5736, 0]
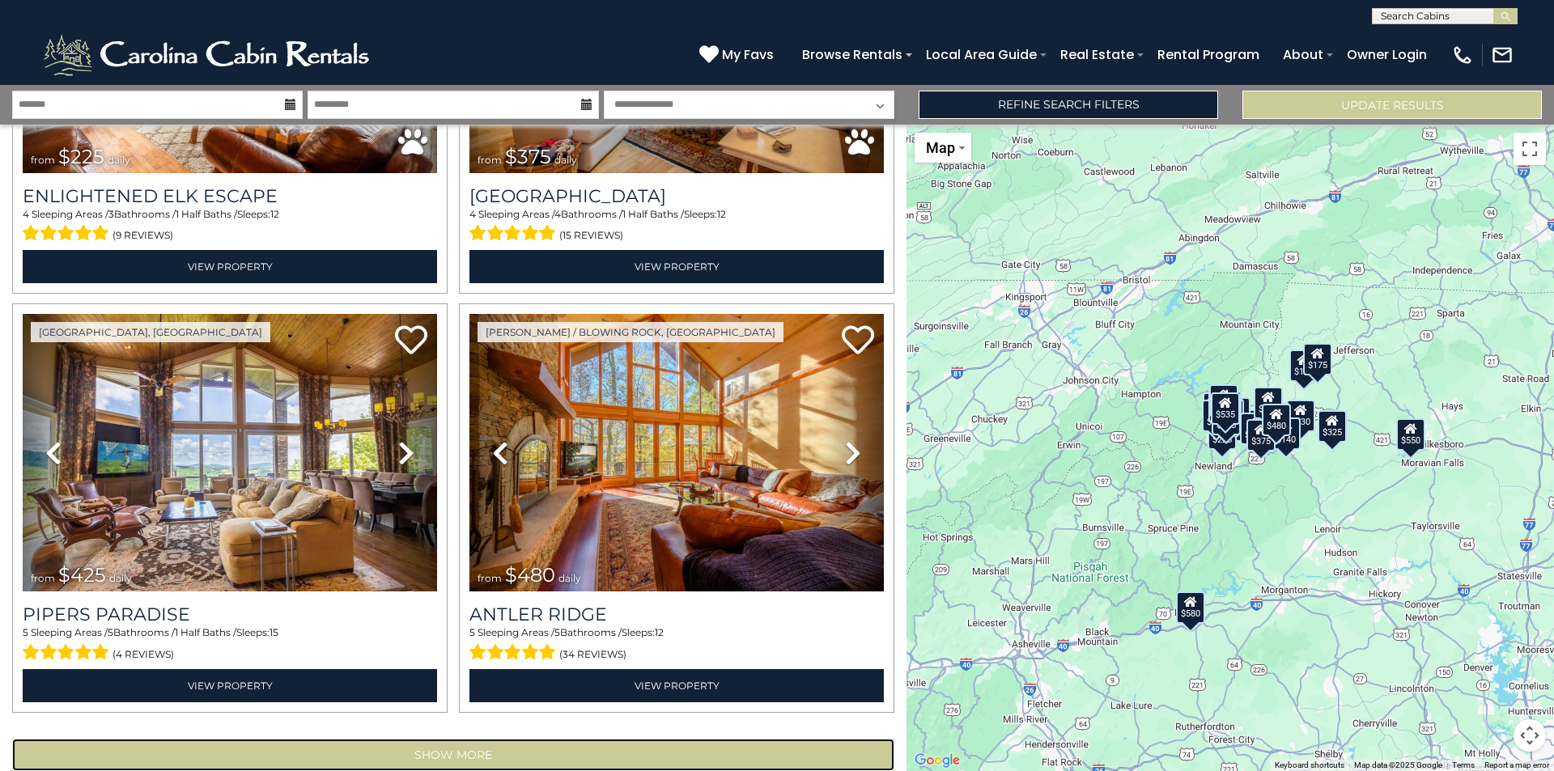
click at [567, 739] on button "Show More" at bounding box center [453, 755] width 882 height 32
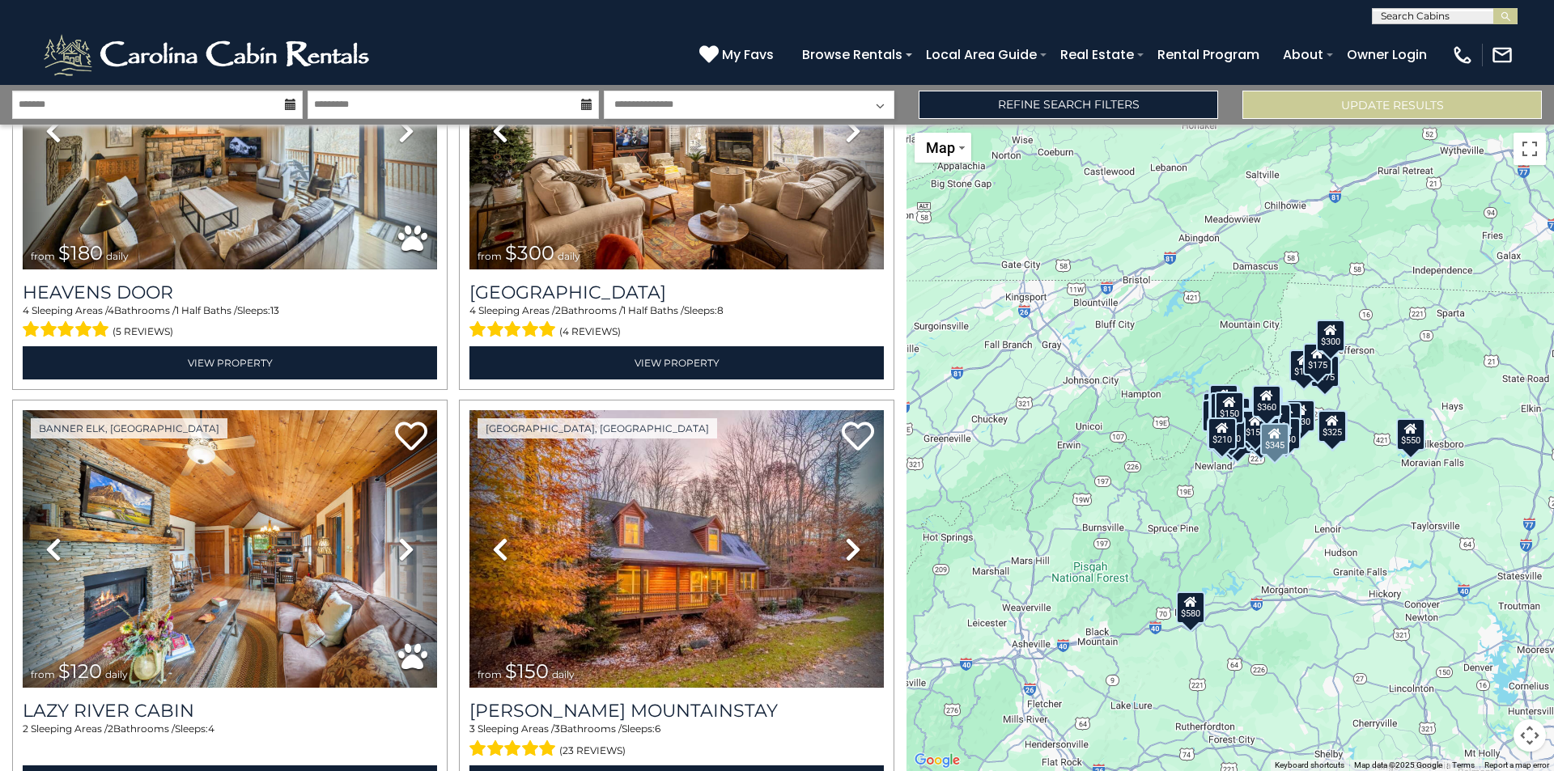
scroll to position [11078, 0]
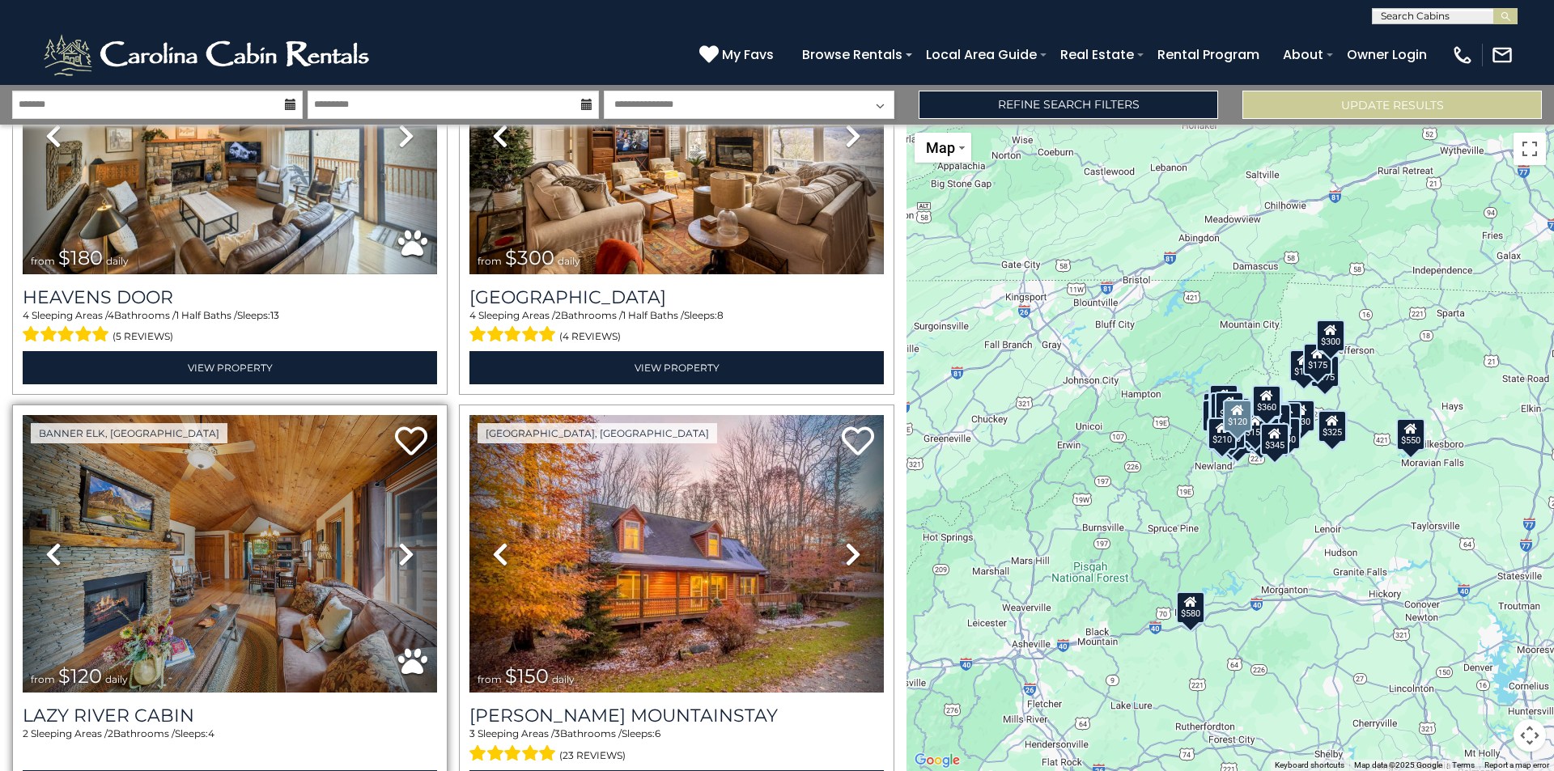
click at [403, 541] on icon at bounding box center [406, 554] width 16 height 26
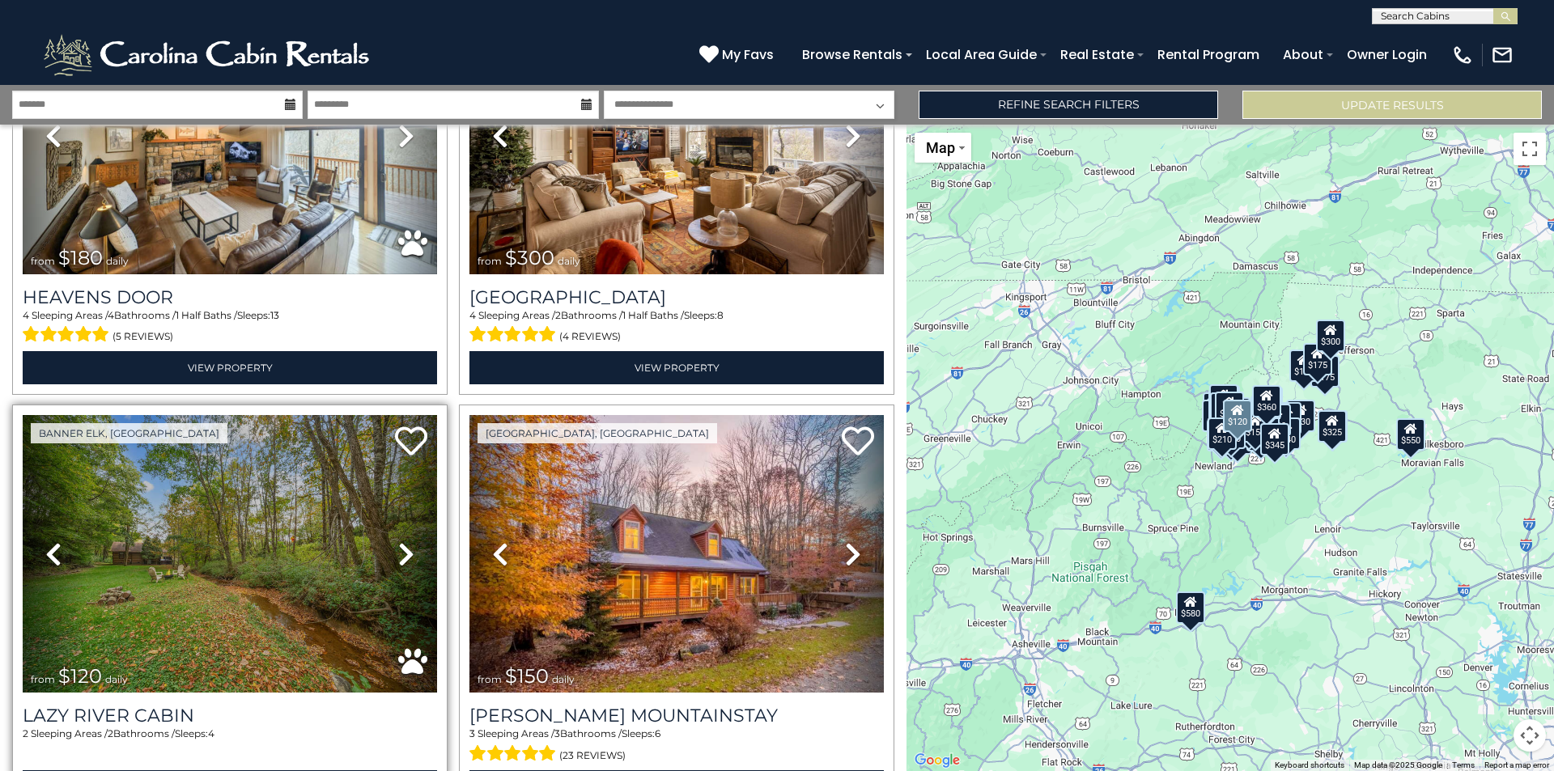
click at [403, 541] on icon at bounding box center [406, 554] width 16 height 26
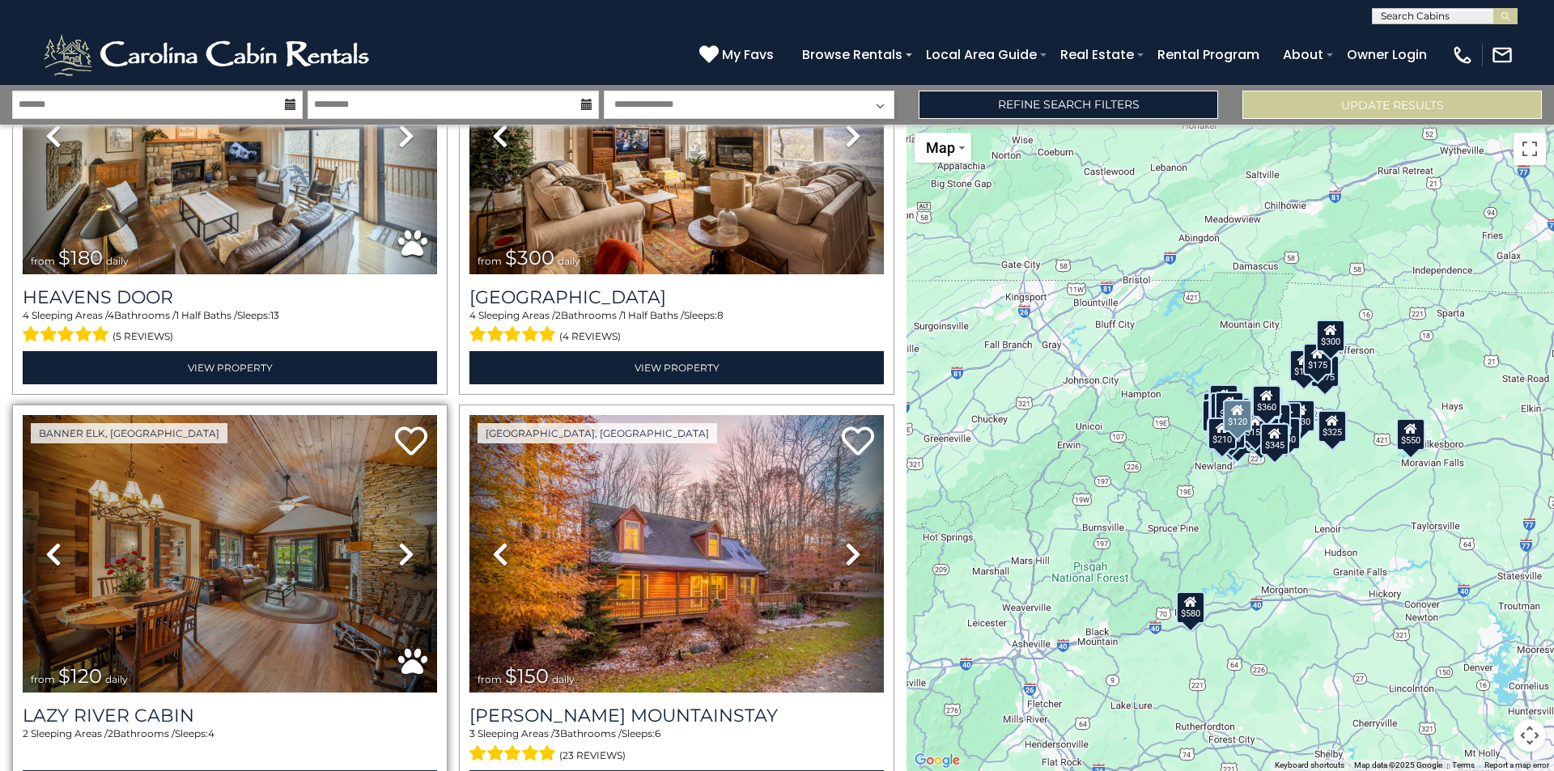
click at [56, 541] on icon at bounding box center [53, 554] width 16 height 26
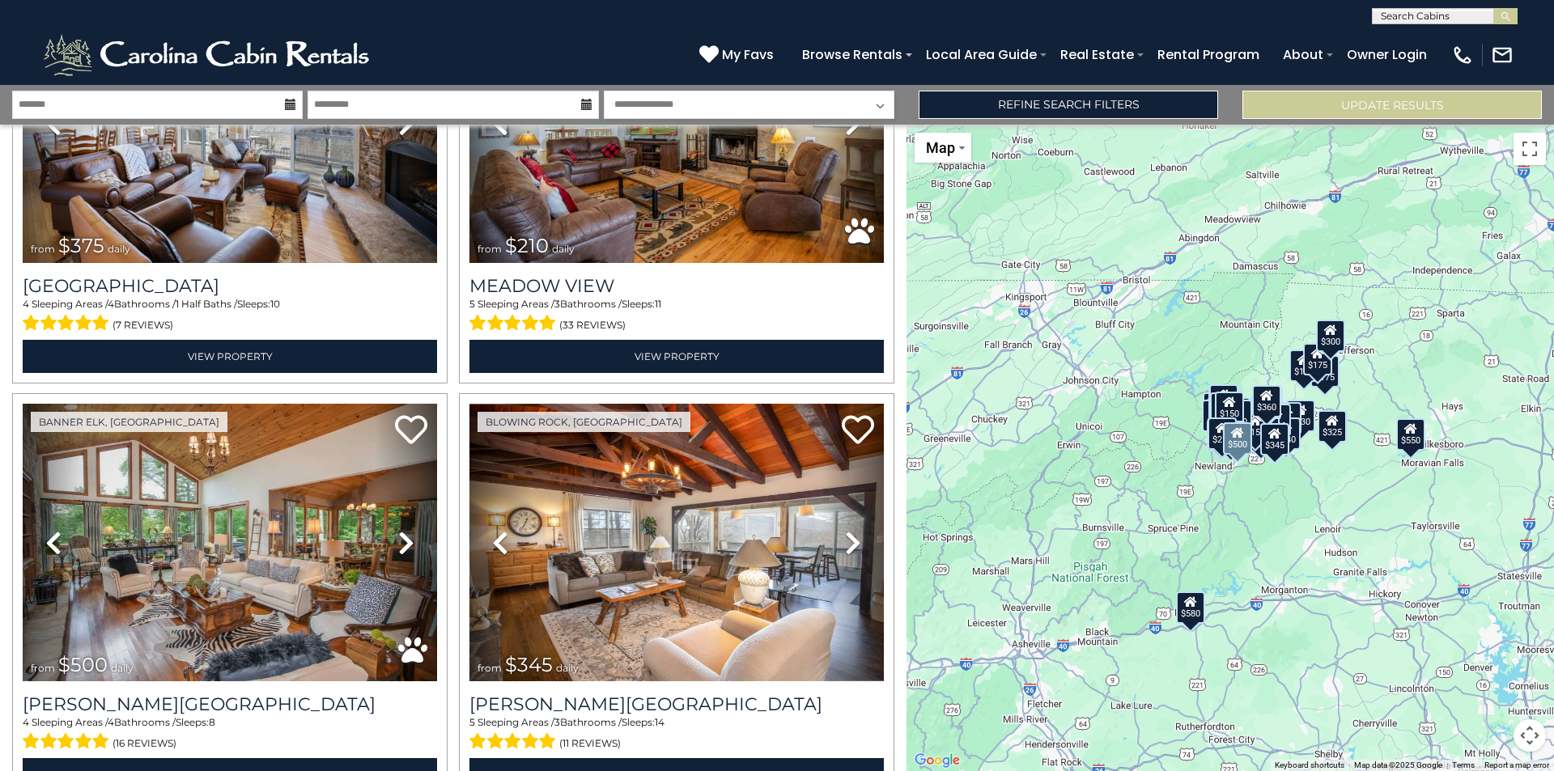
scroll to position [11976, 0]
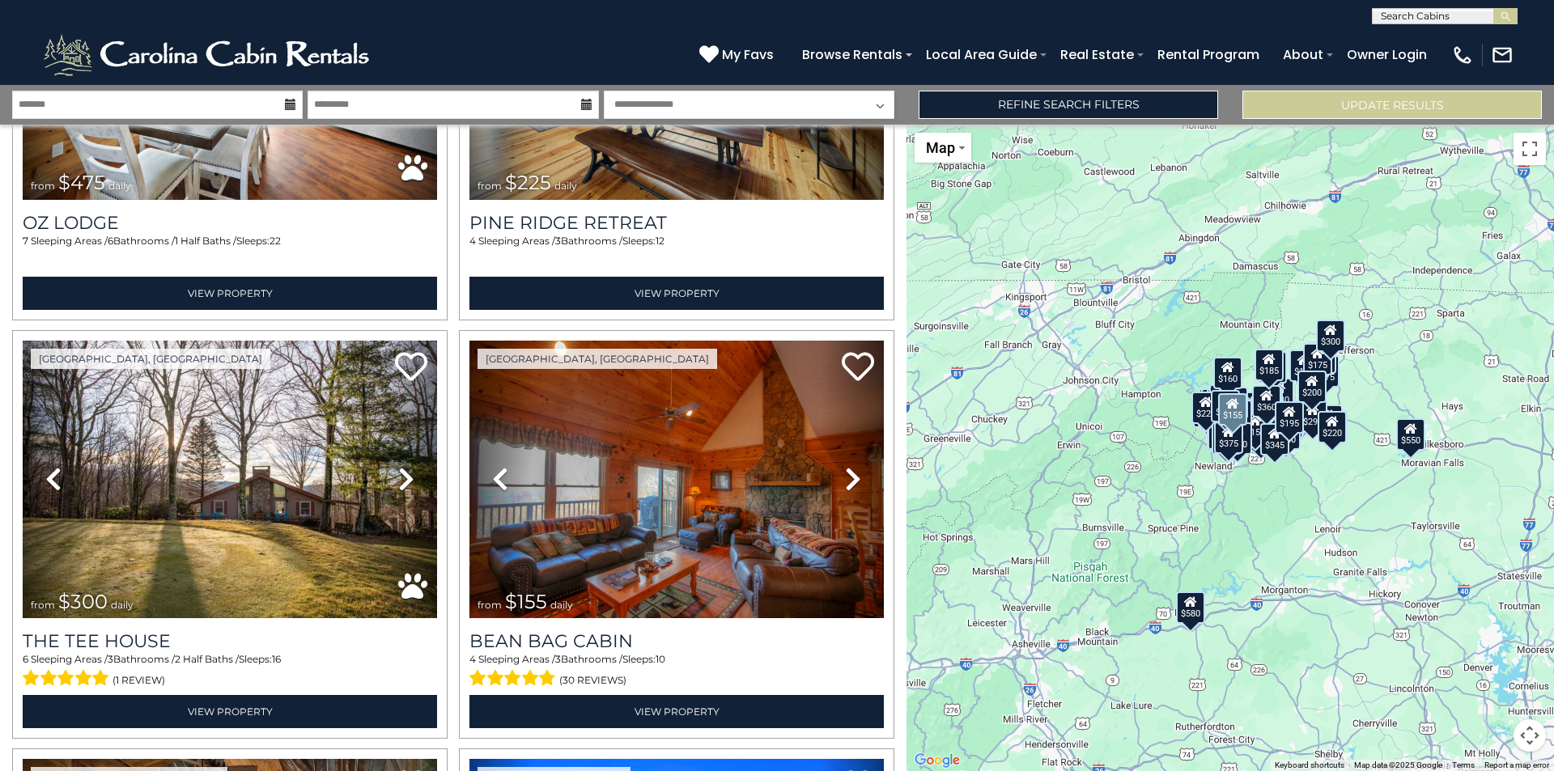
scroll to position [15780, 0]
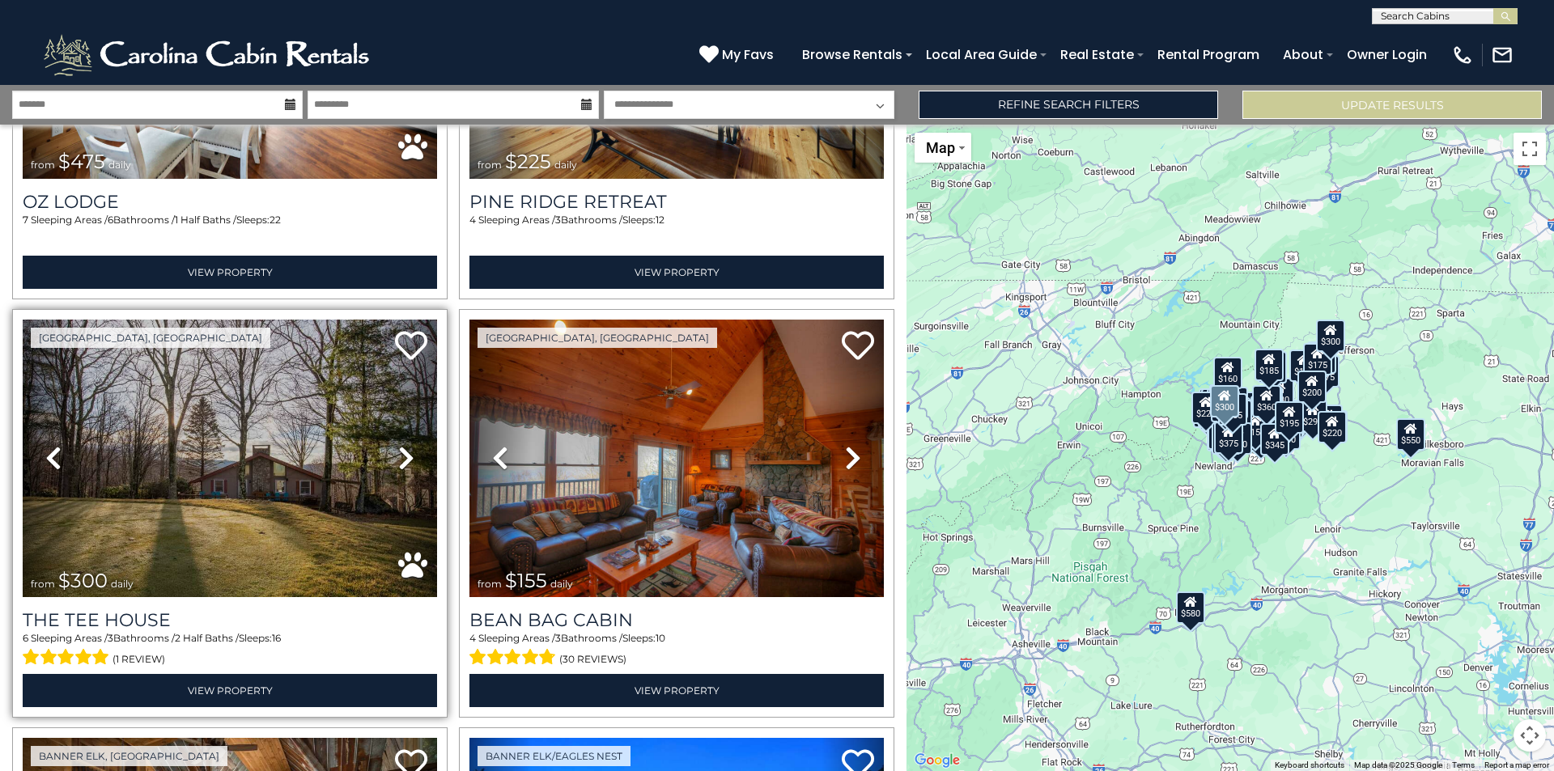
click at [399, 445] on icon at bounding box center [406, 458] width 16 height 26
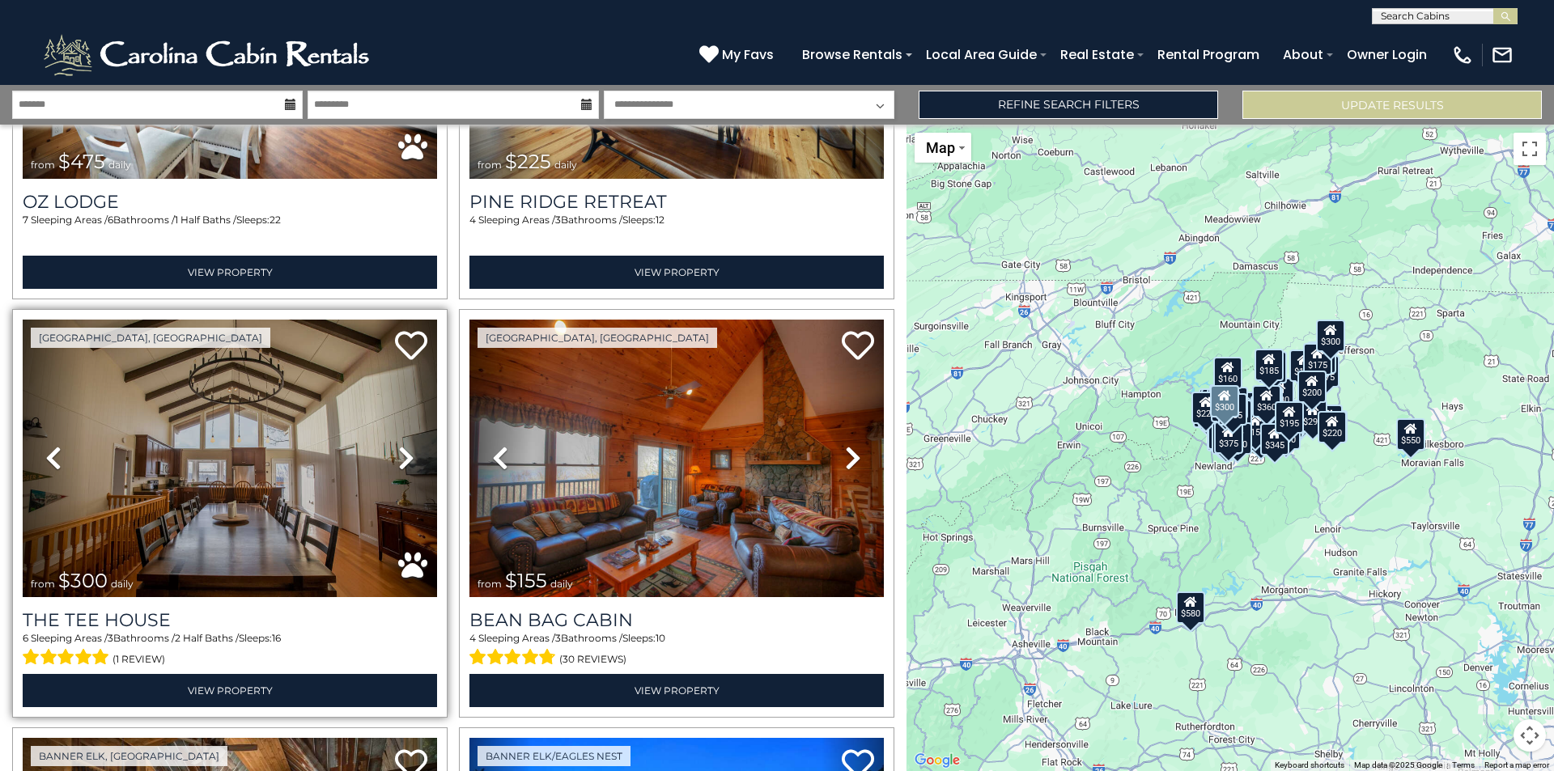
click at [399, 445] on icon at bounding box center [406, 458] width 16 height 26
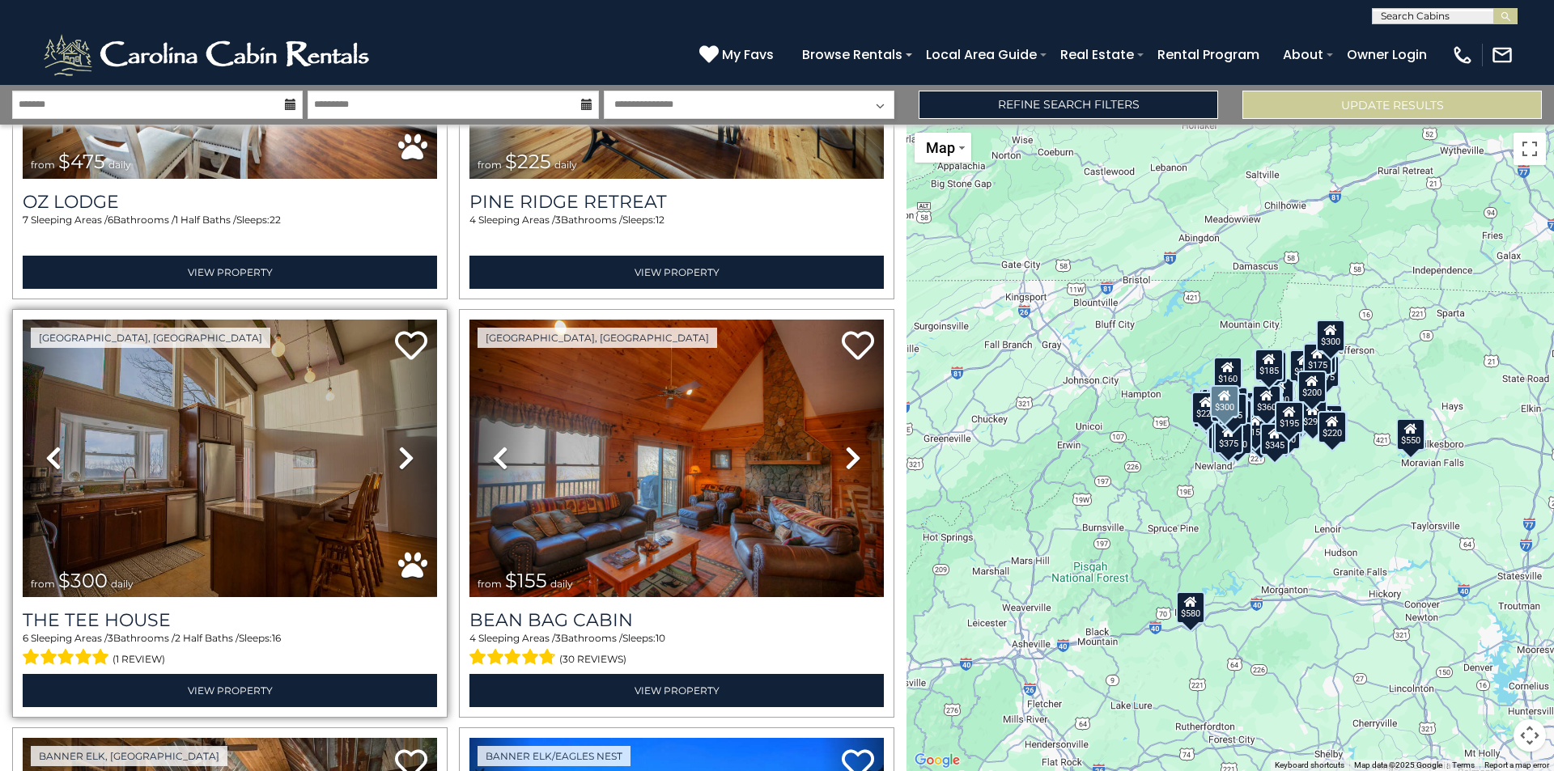
click at [399, 445] on icon at bounding box center [406, 458] width 16 height 26
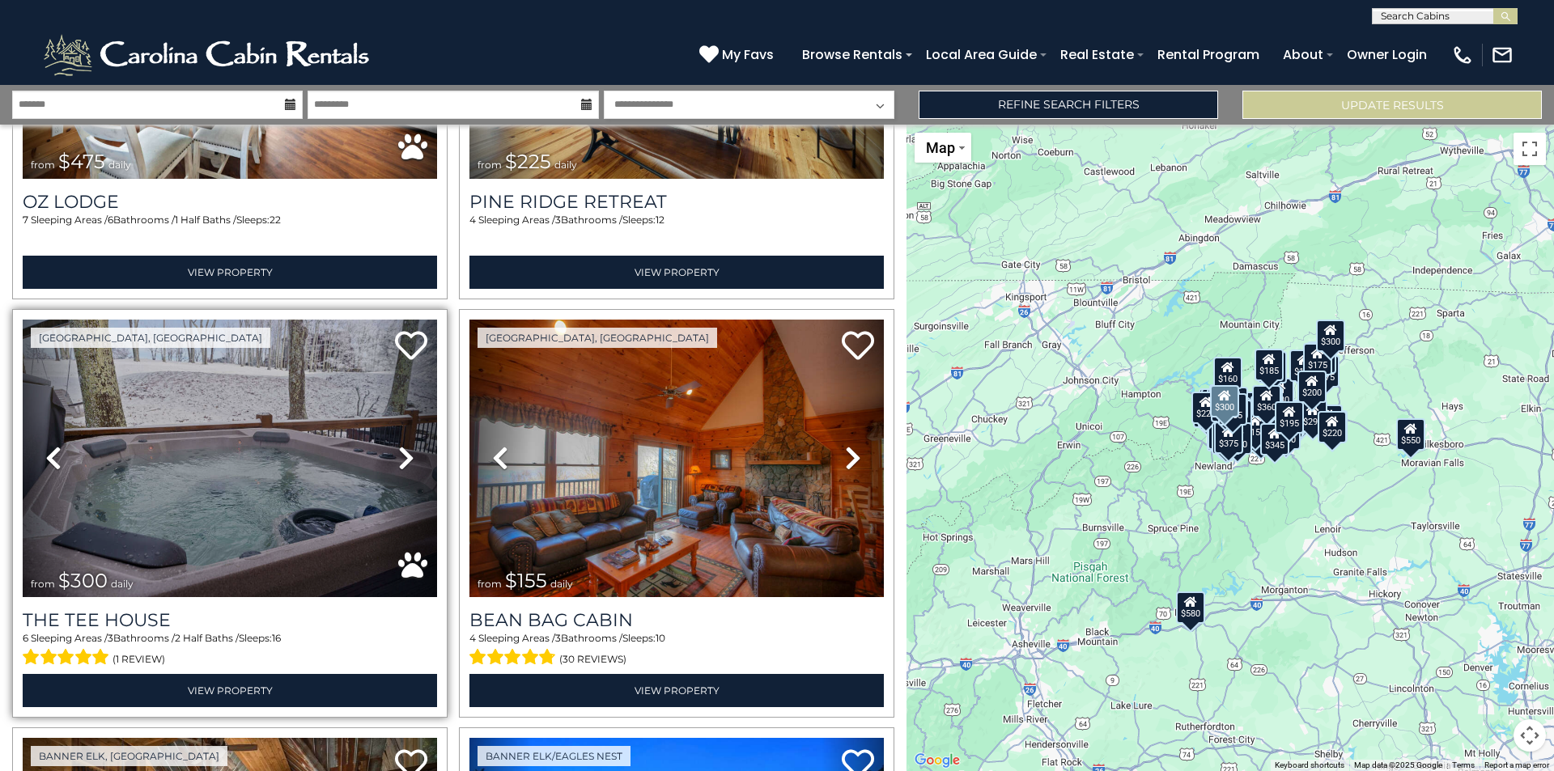
click at [399, 445] on icon at bounding box center [406, 458] width 16 height 26
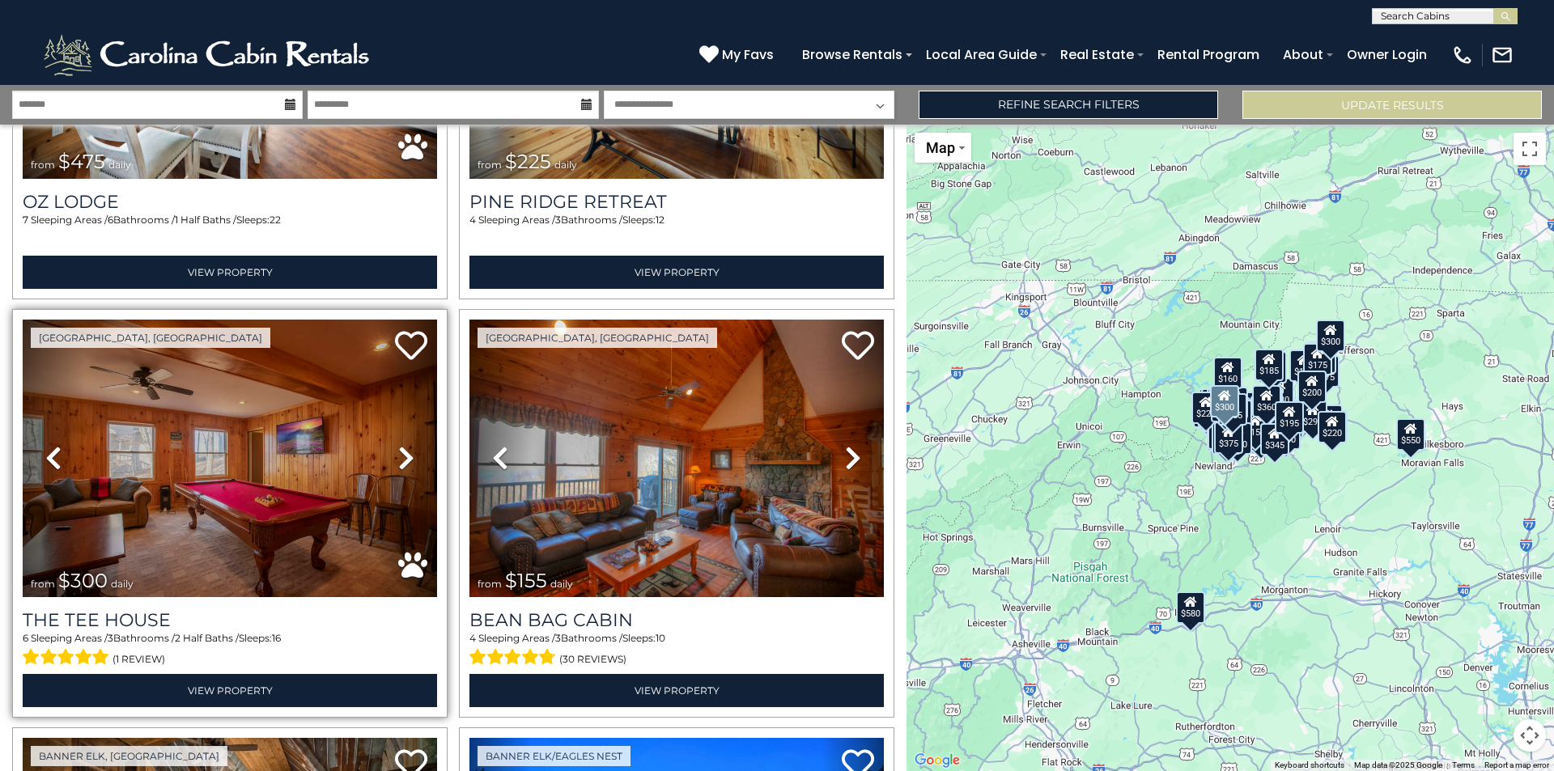
click at [399, 445] on icon at bounding box center [406, 458] width 16 height 26
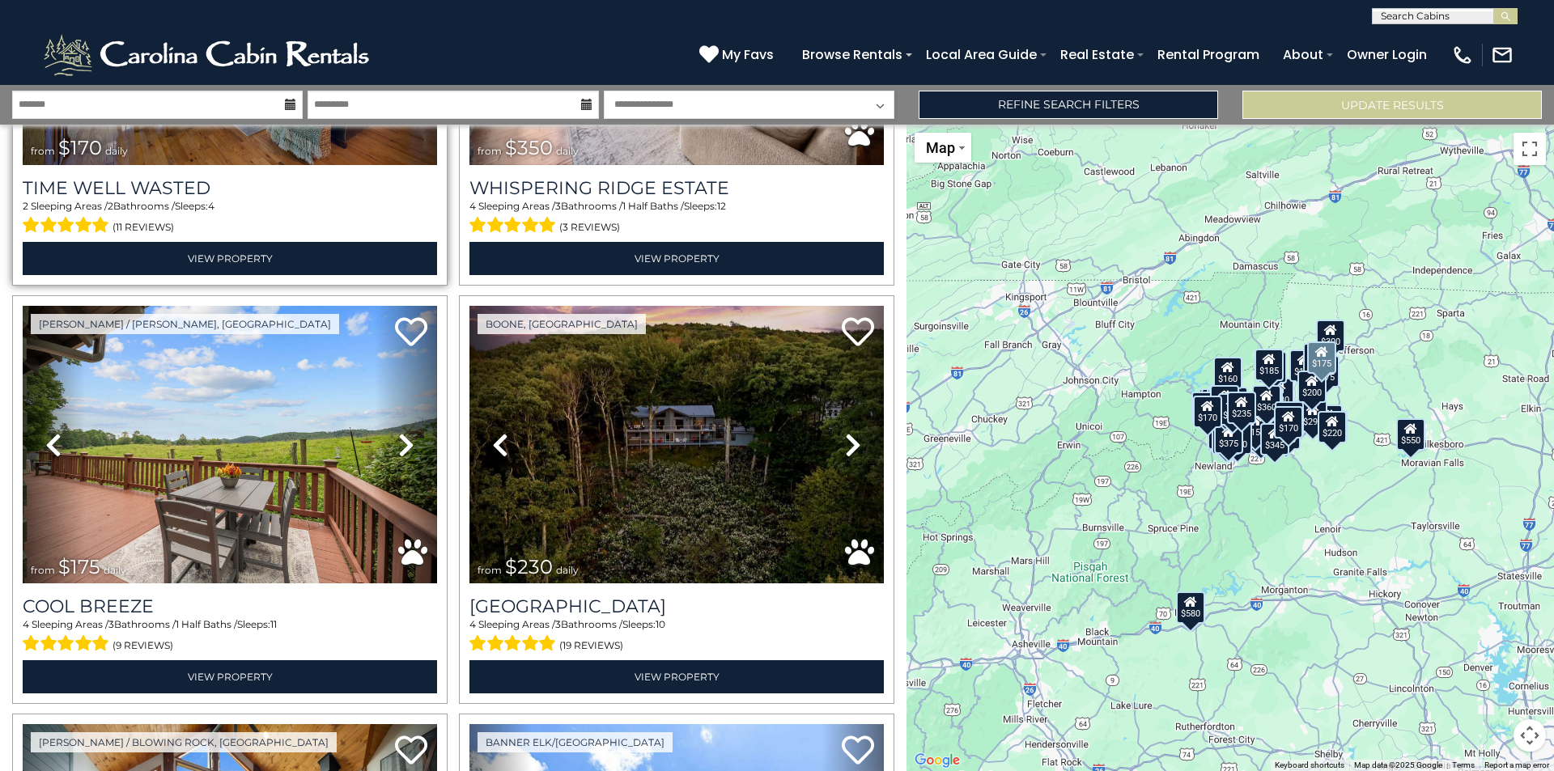
scroll to position [17480, 0]
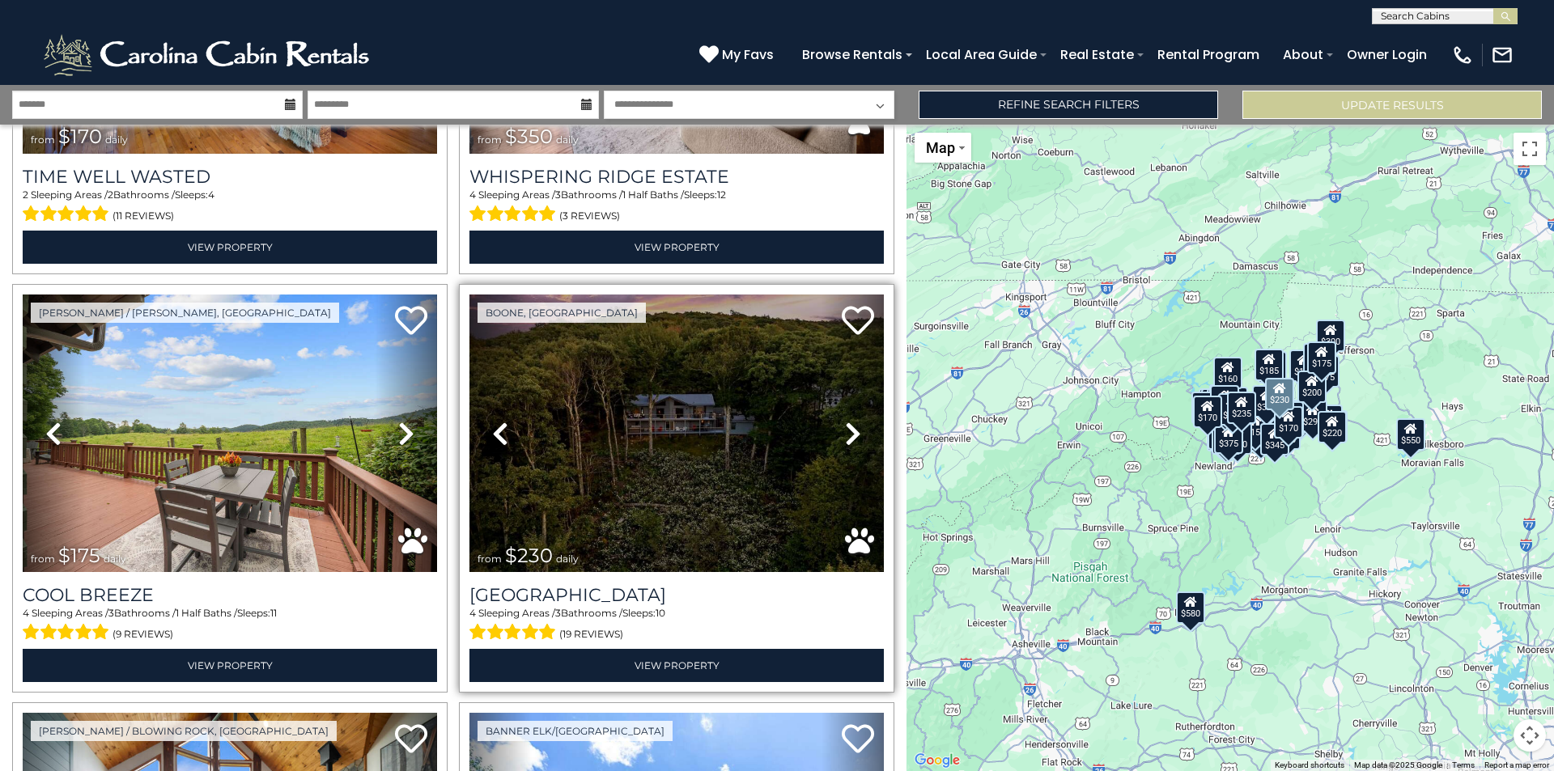
click at [847, 421] on icon at bounding box center [853, 434] width 16 height 26
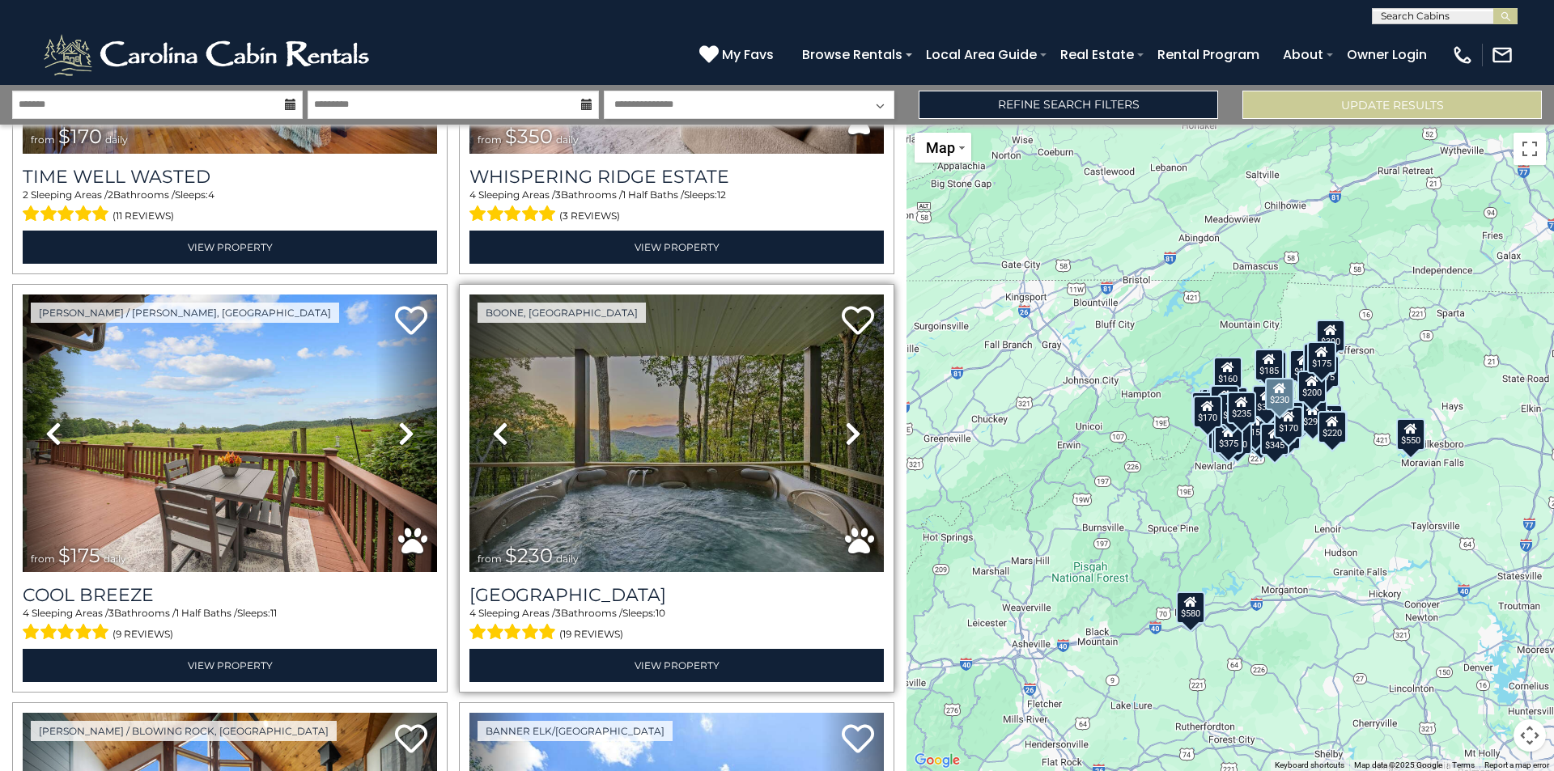
click at [847, 421] on icon at bounding box center [853, 434] width 16 height 26
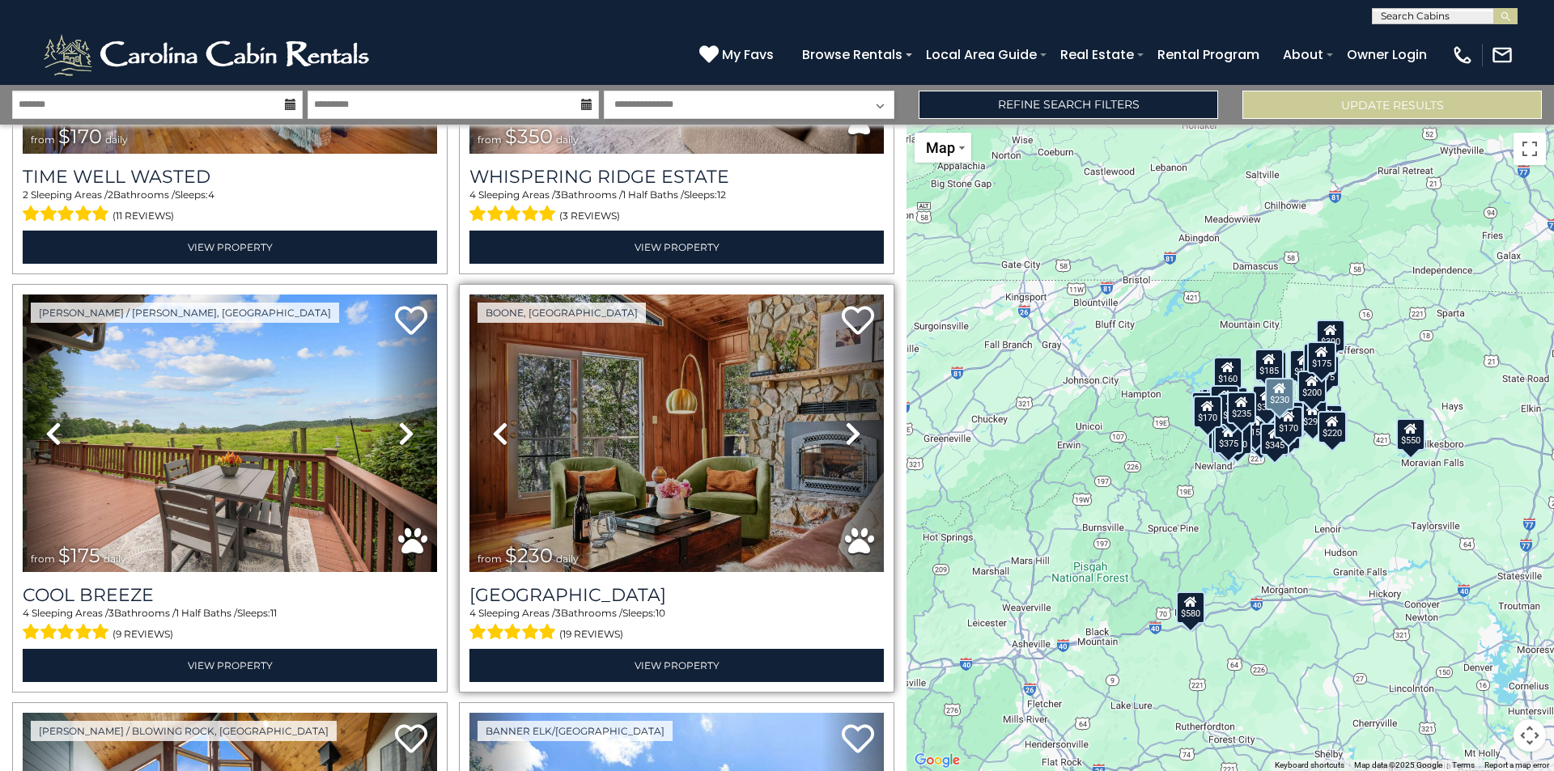
click at [847, 421] on icon at bounding box center [853, 434] width 16 height 26
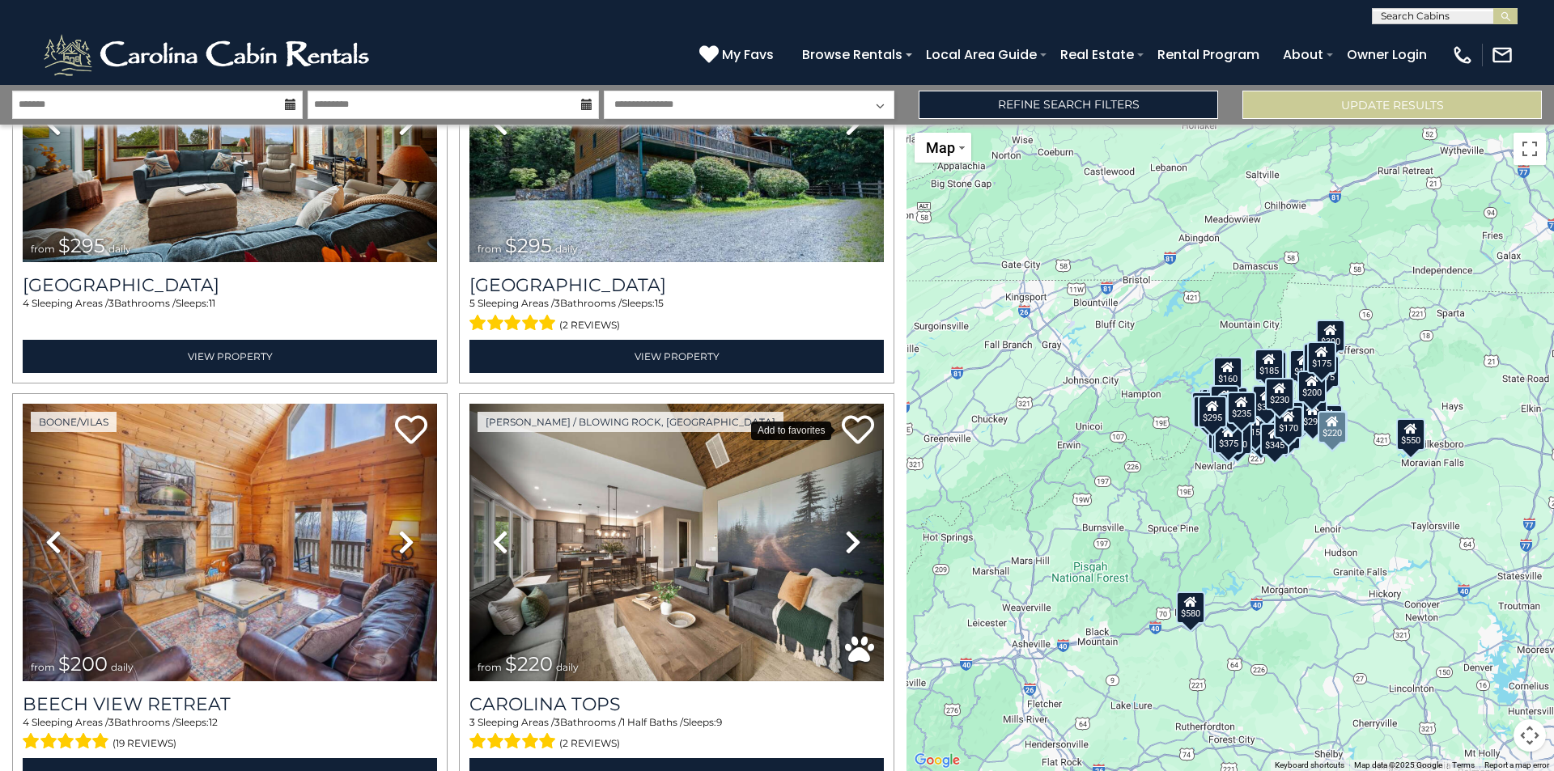
scroll to position [18217, 0]
